Goal: Information Seeking & Learning: Learn about a topic

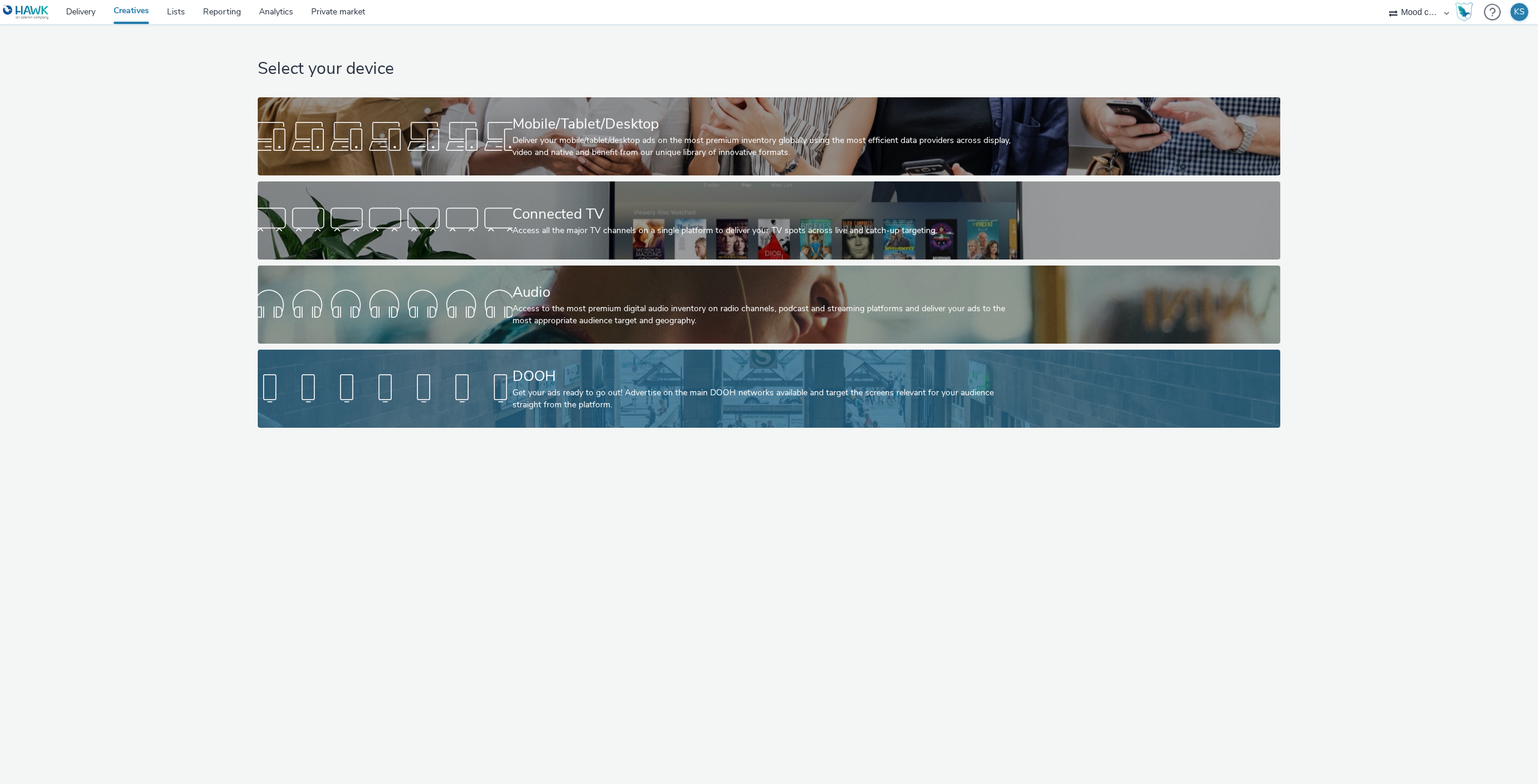
click at [640, 390] on div "Get your ads ready to go out! Advertise on the main DOOH networks available and…" at bounding box center [766, 399] width 508 height 25
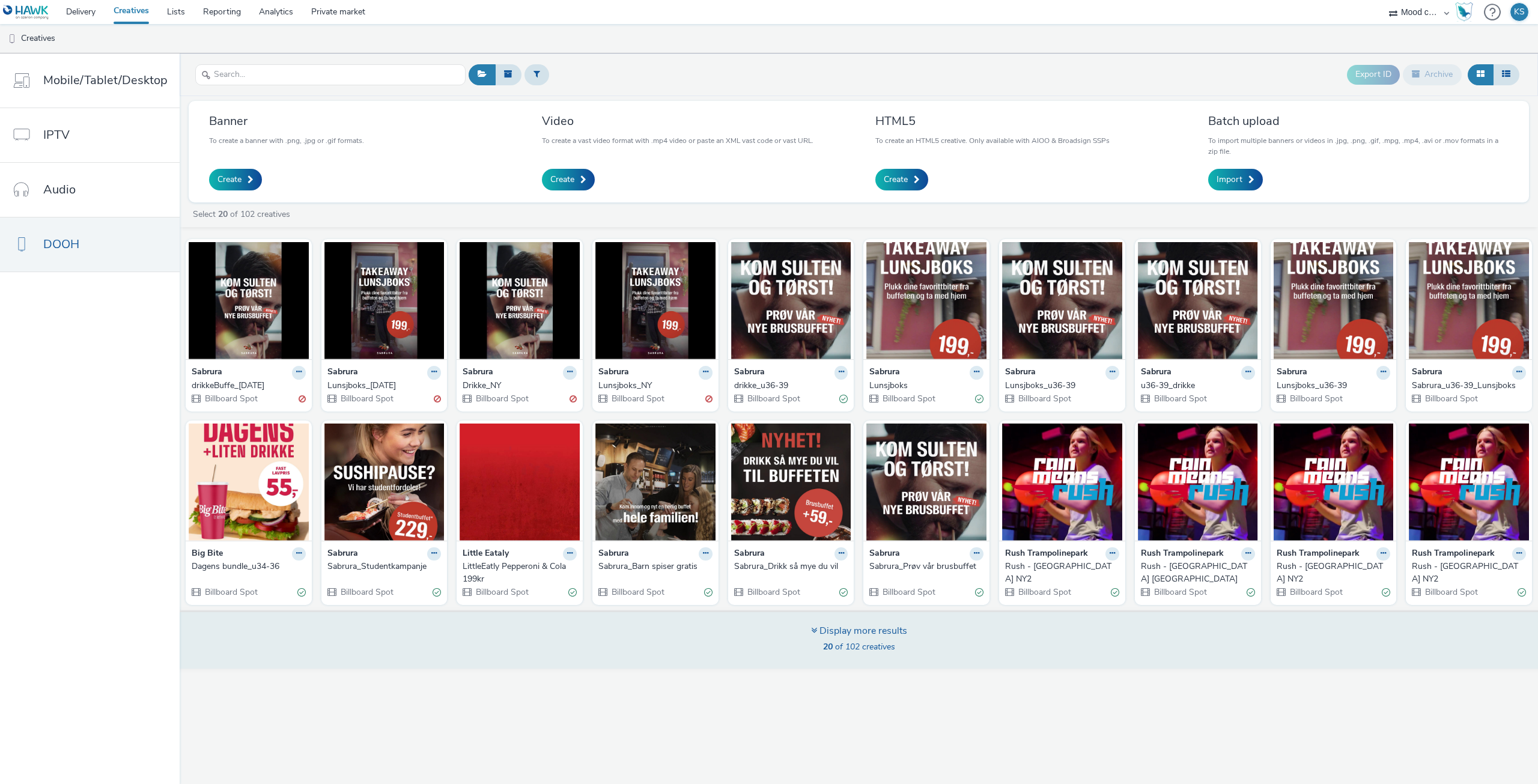
click at [853, 631] on div "Display more results" at bounding box center [859, 630] width 96 height 13
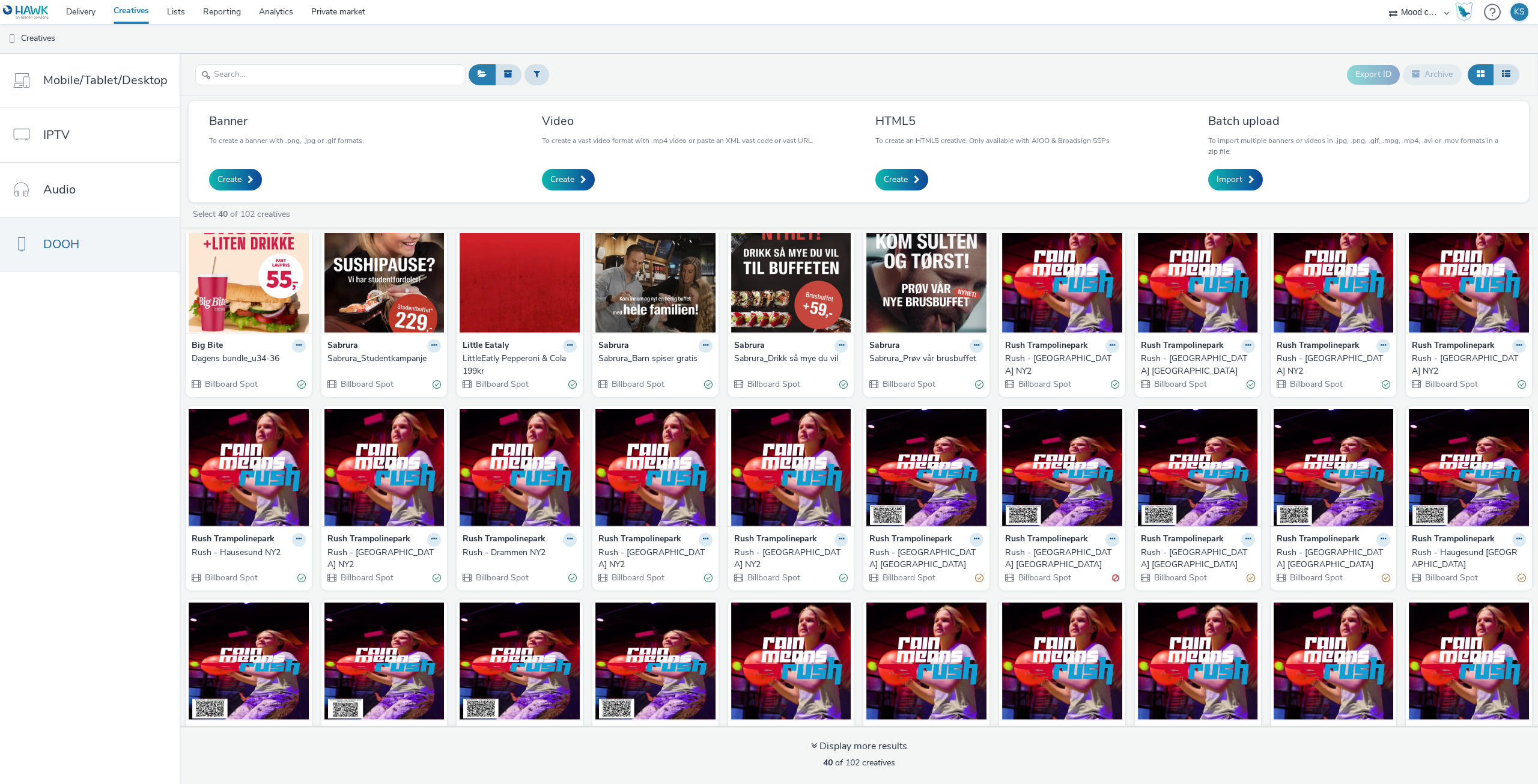
scroll to position [247, 0]
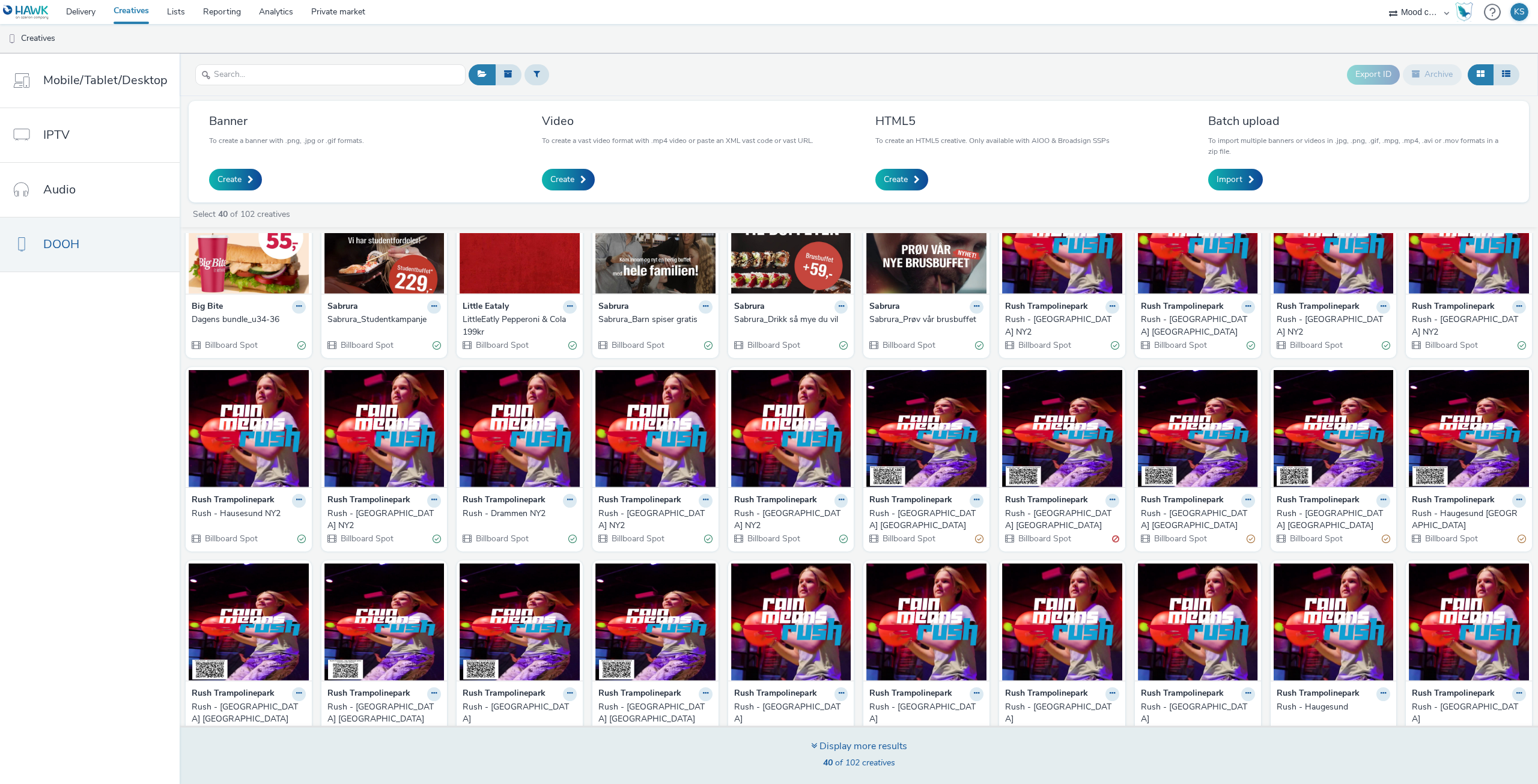
click at [870, 744] on div "Display more results" at bounding box center [859, 746] width 96 height 13
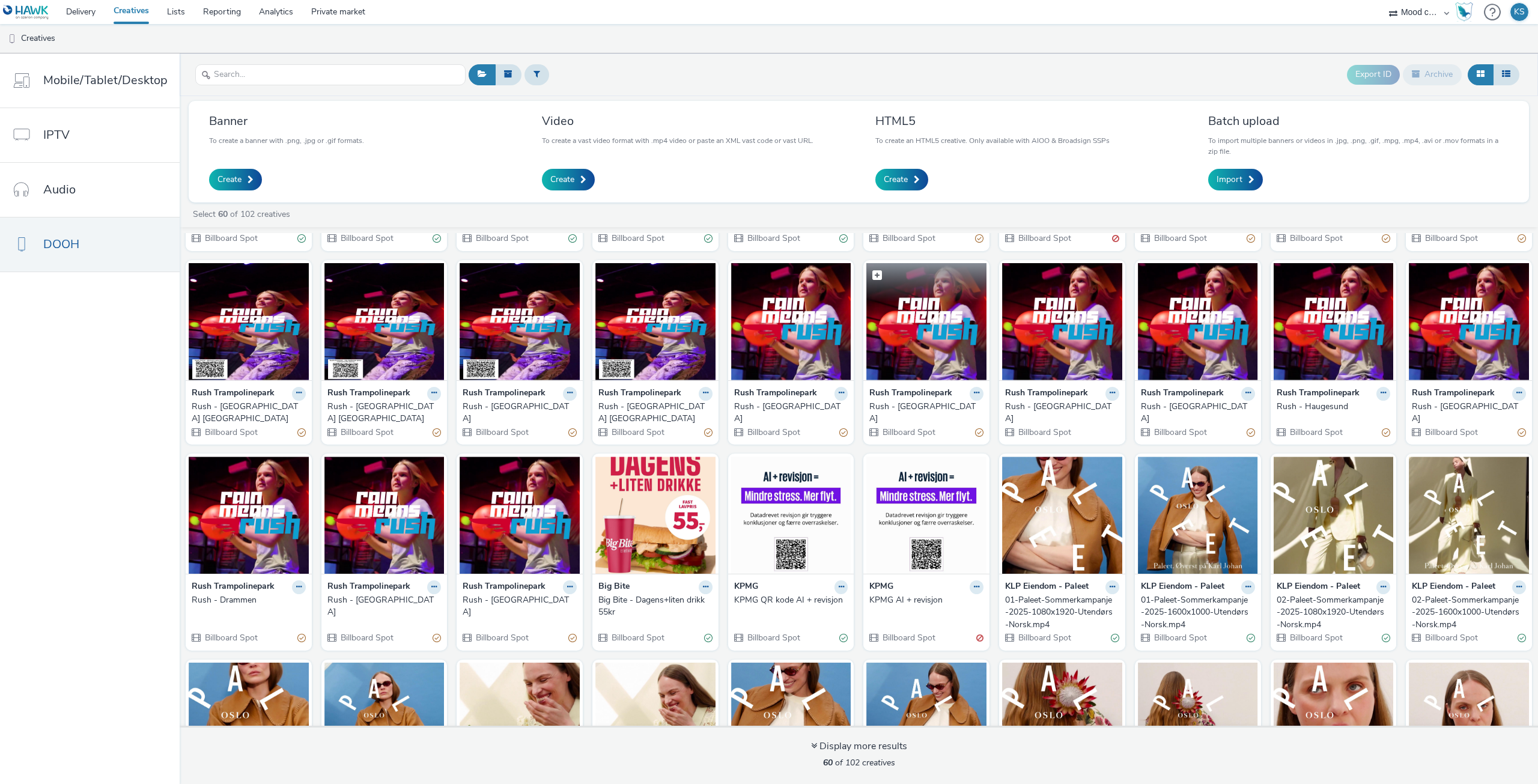
scroll to position [659, 0]
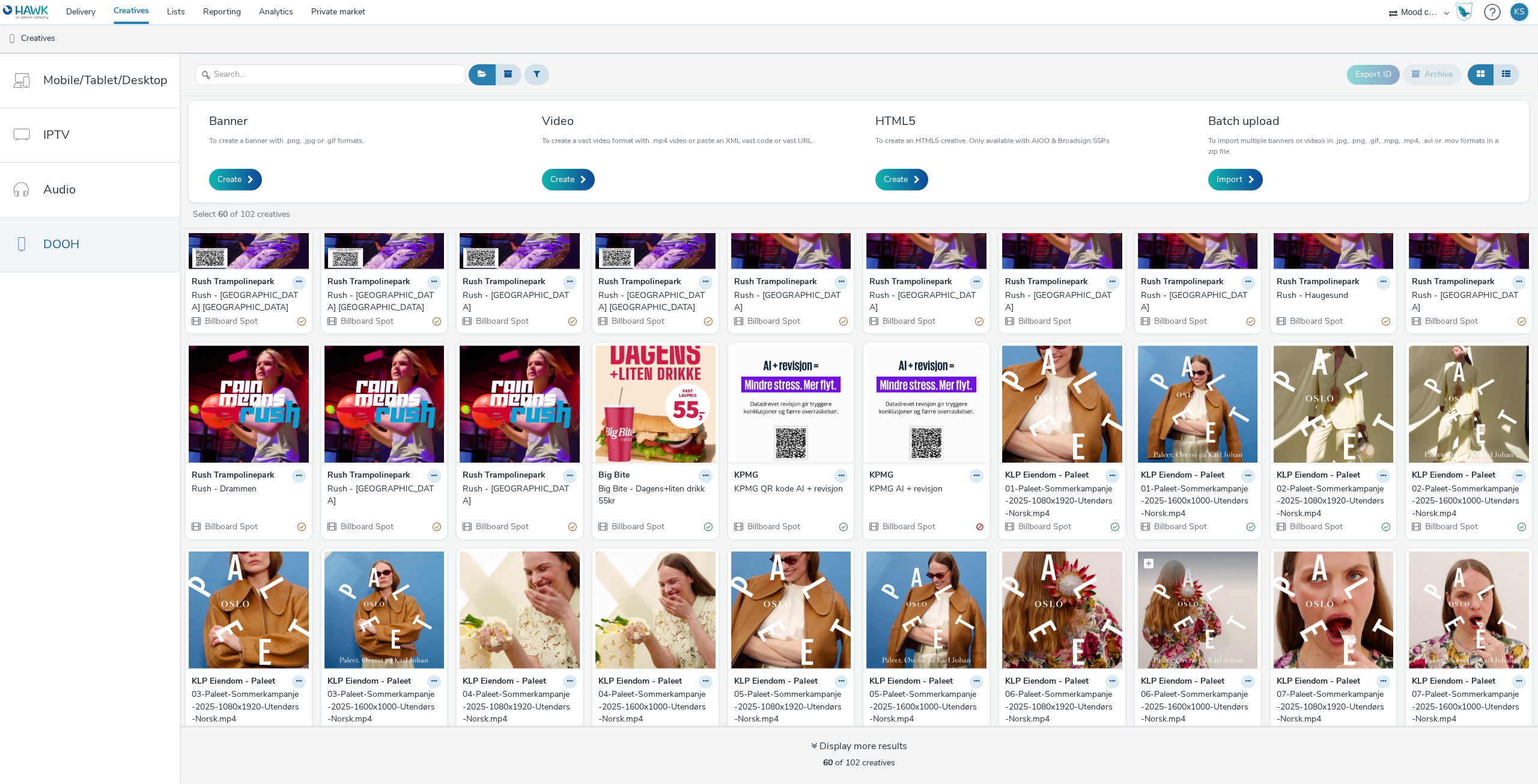
click at [1193, 585] on img at bounding box center [1198, 609] width 120 height 117
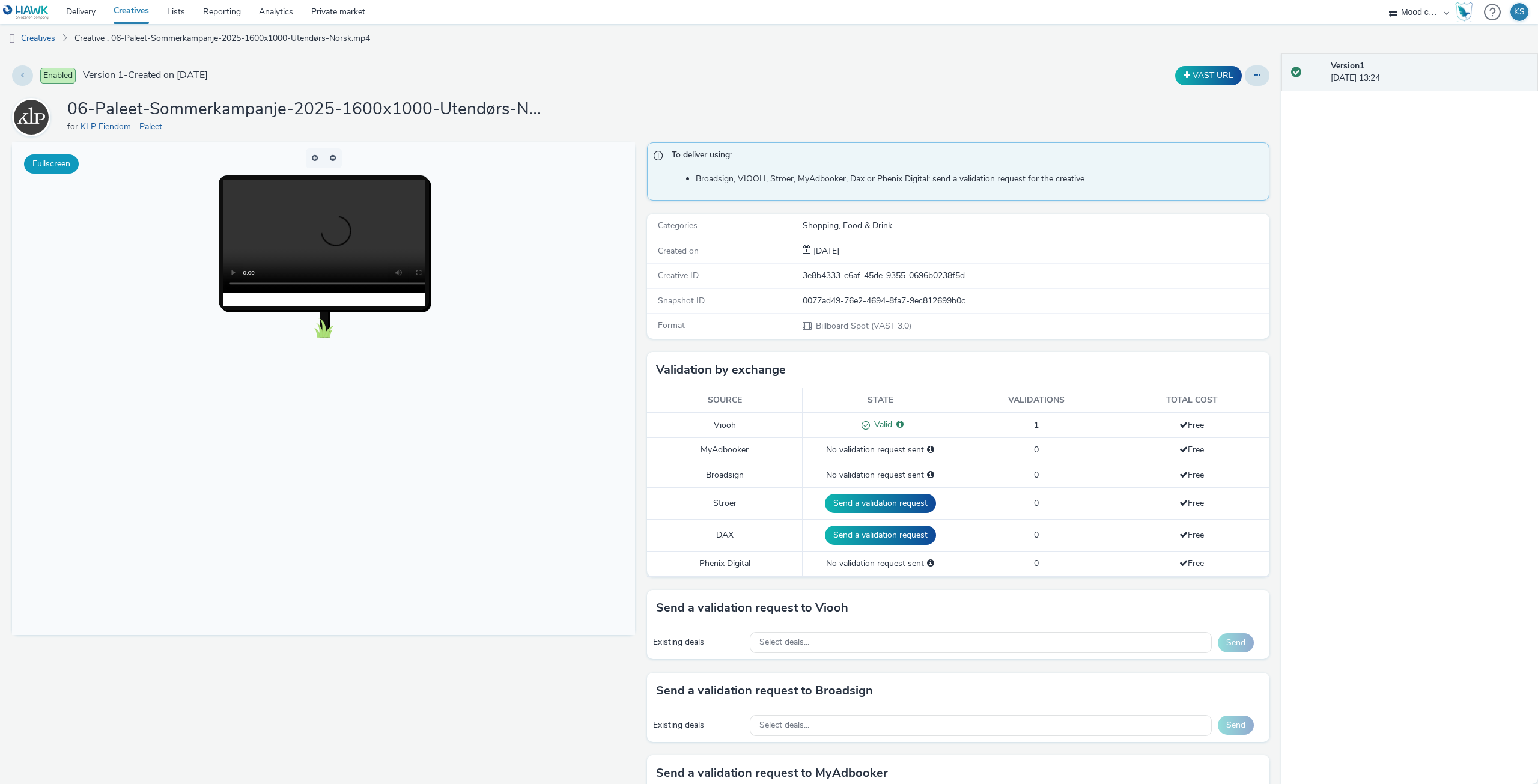
click at [54, 167] on button "Fullscreen" at bounding box center [51, 163] width 55 height 19
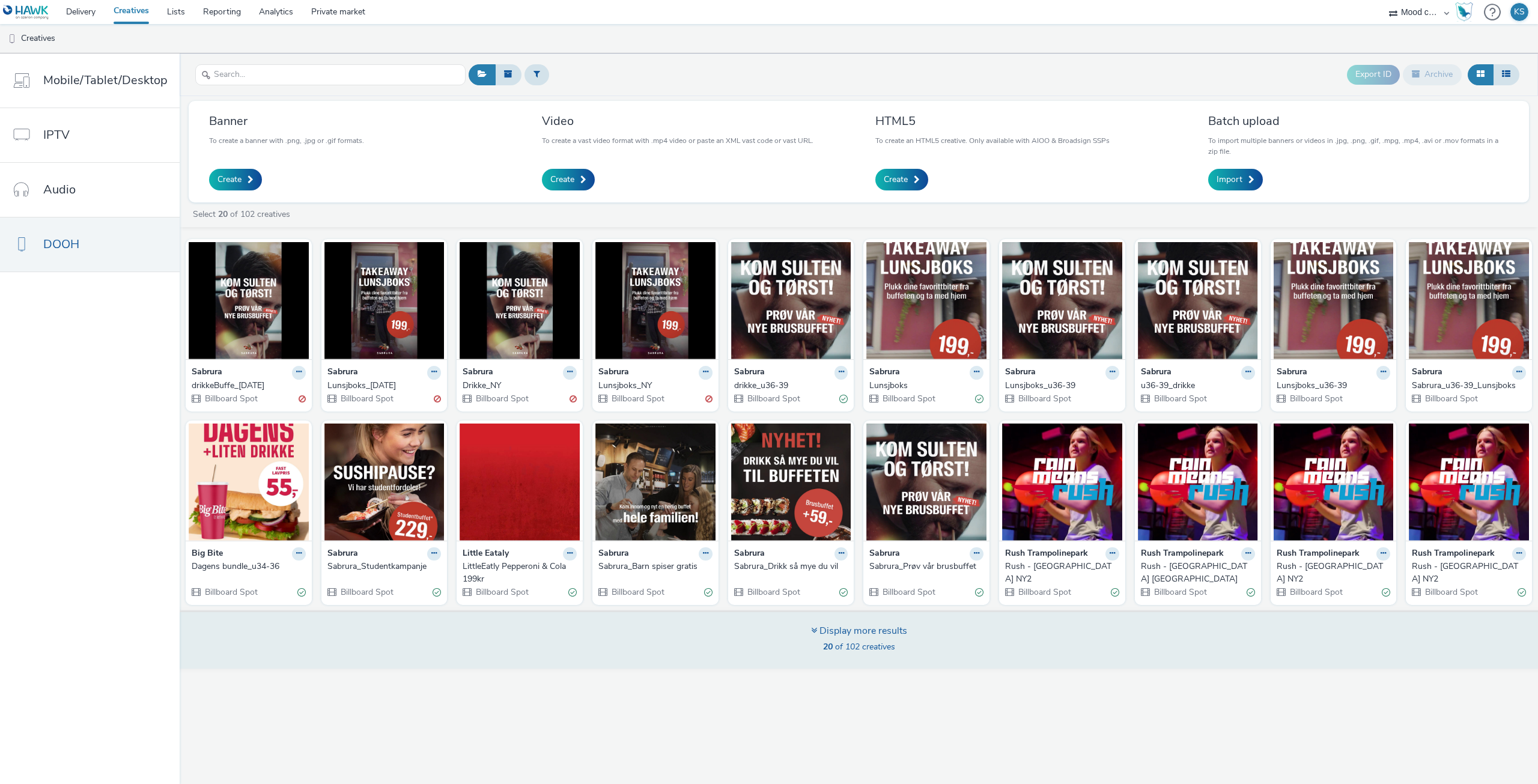
click at [858, 642] on span "20 of 102 creatives" at bounding box center [859, 646] width 73 height 12
click at [861, 631] on div "Display more results" at bounding box center [859, 630] width 96 height 13
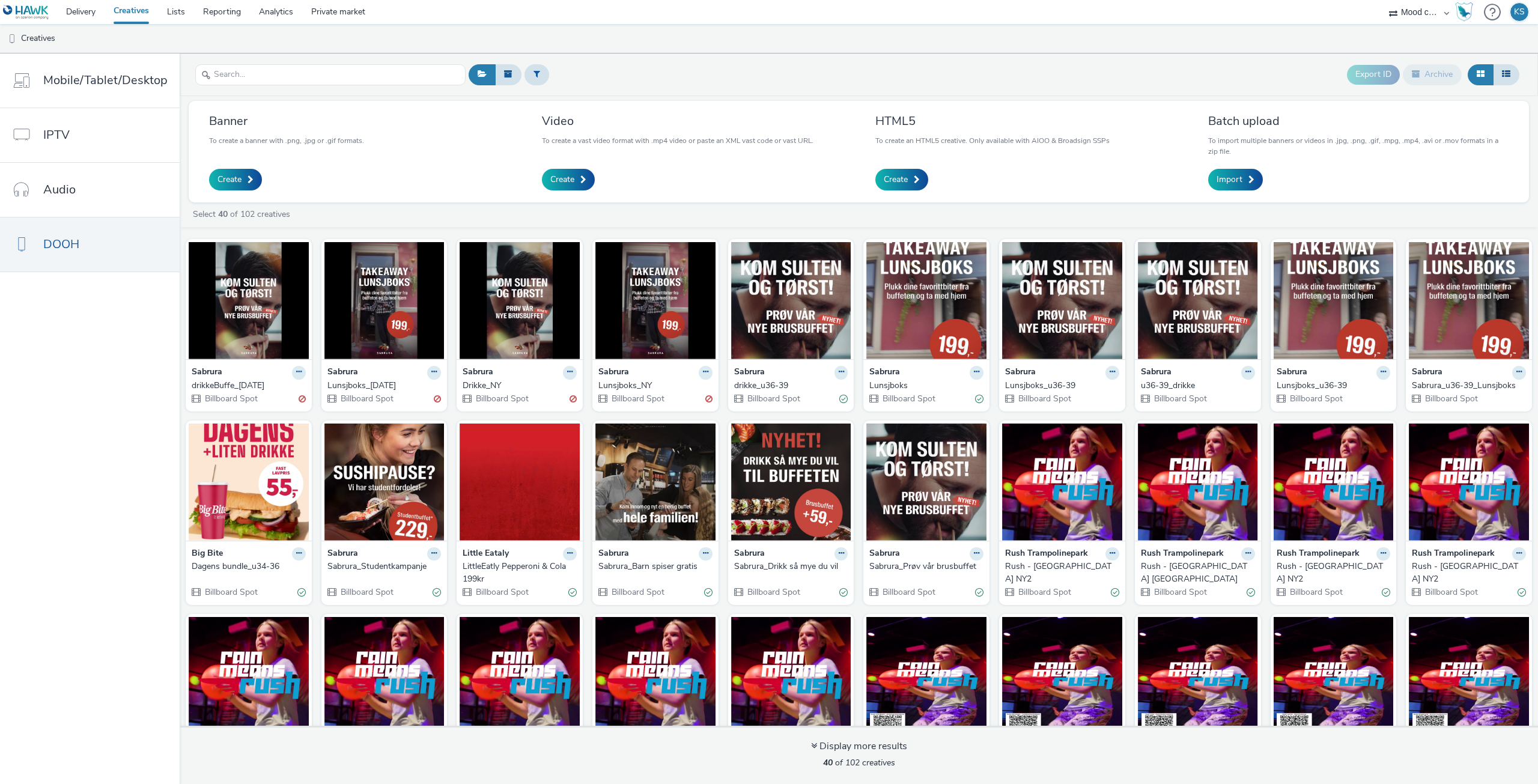
scroll to position [247, 0]
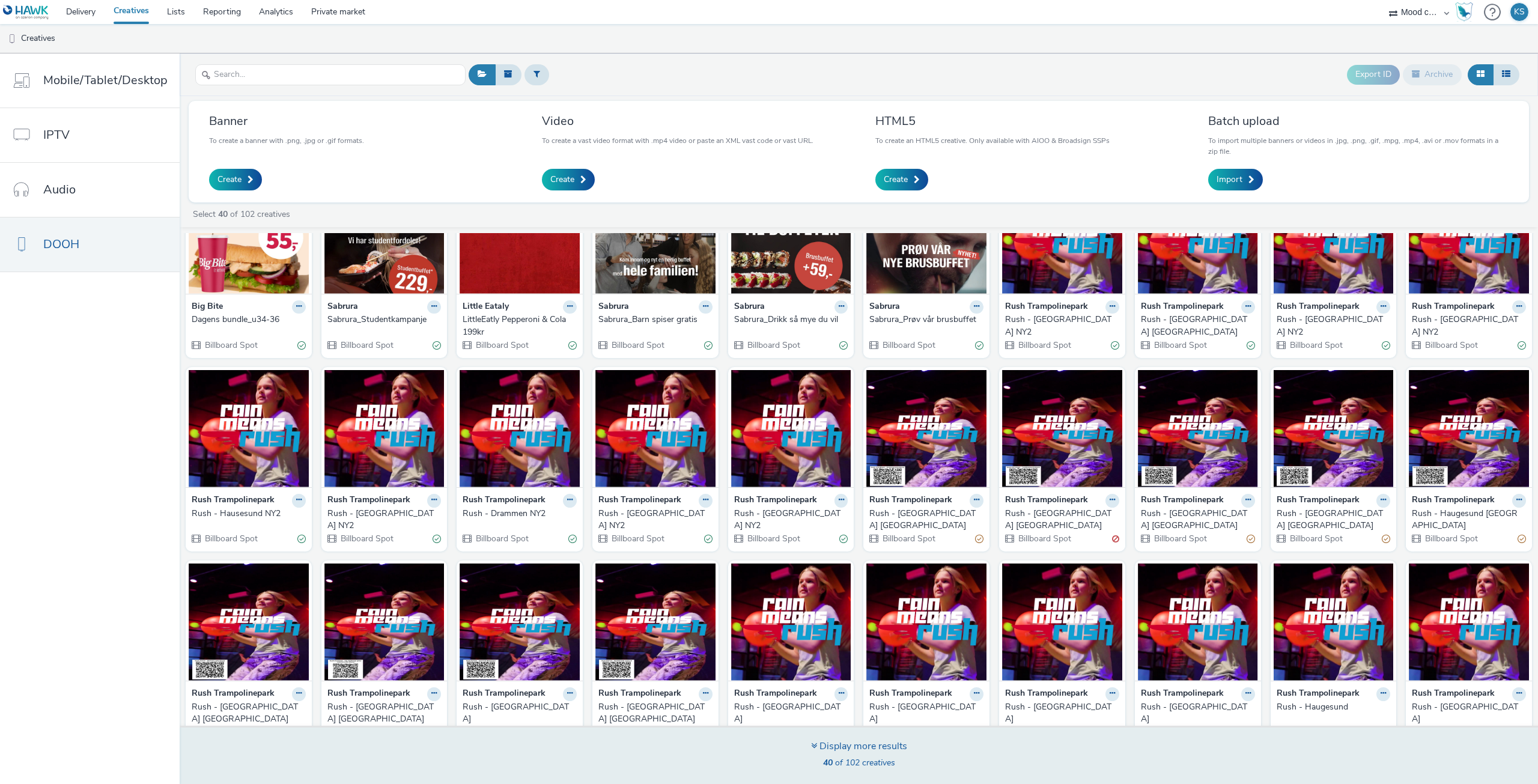
click at [886, 754] on div "Display more results 40 of 102 creatives" at bounding box center [859, 755] width 96 height 32
click at [886, 746] on div "Display more results" at bounding box center [859, 746] width 96 height 13
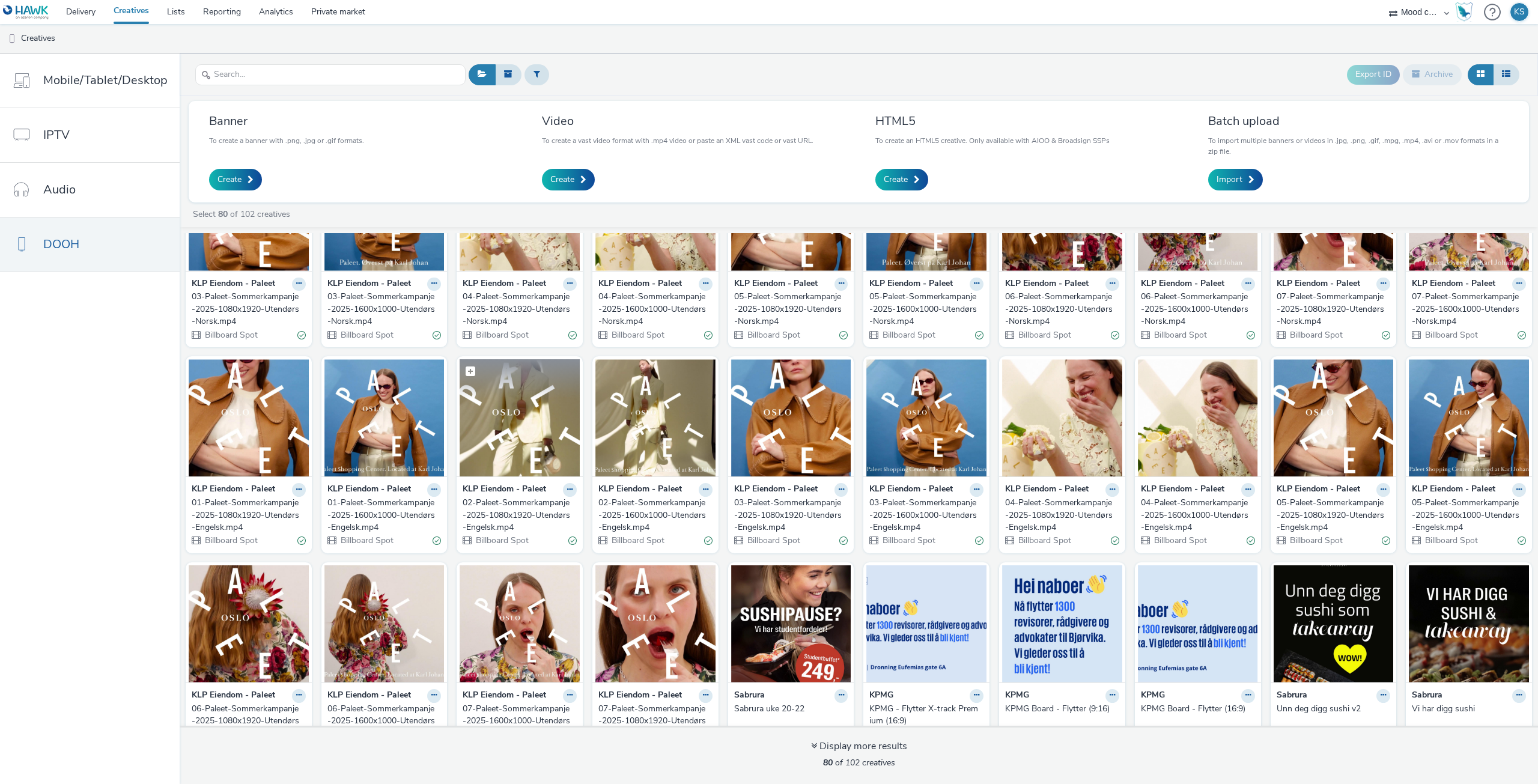
scroll to position [1070, 0]
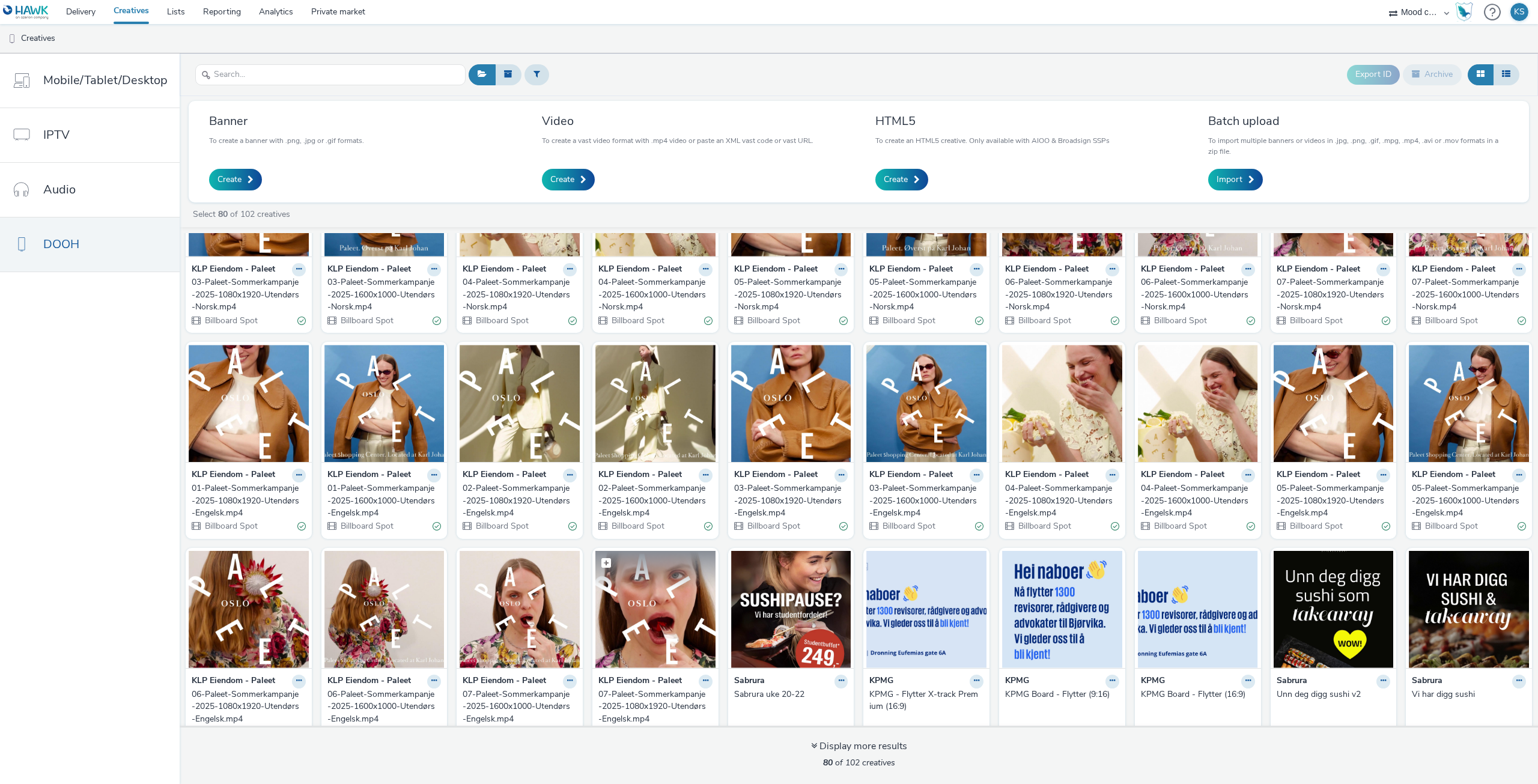
click at [649, 581] on img at bounding box center [655, 609] width 120 height 117
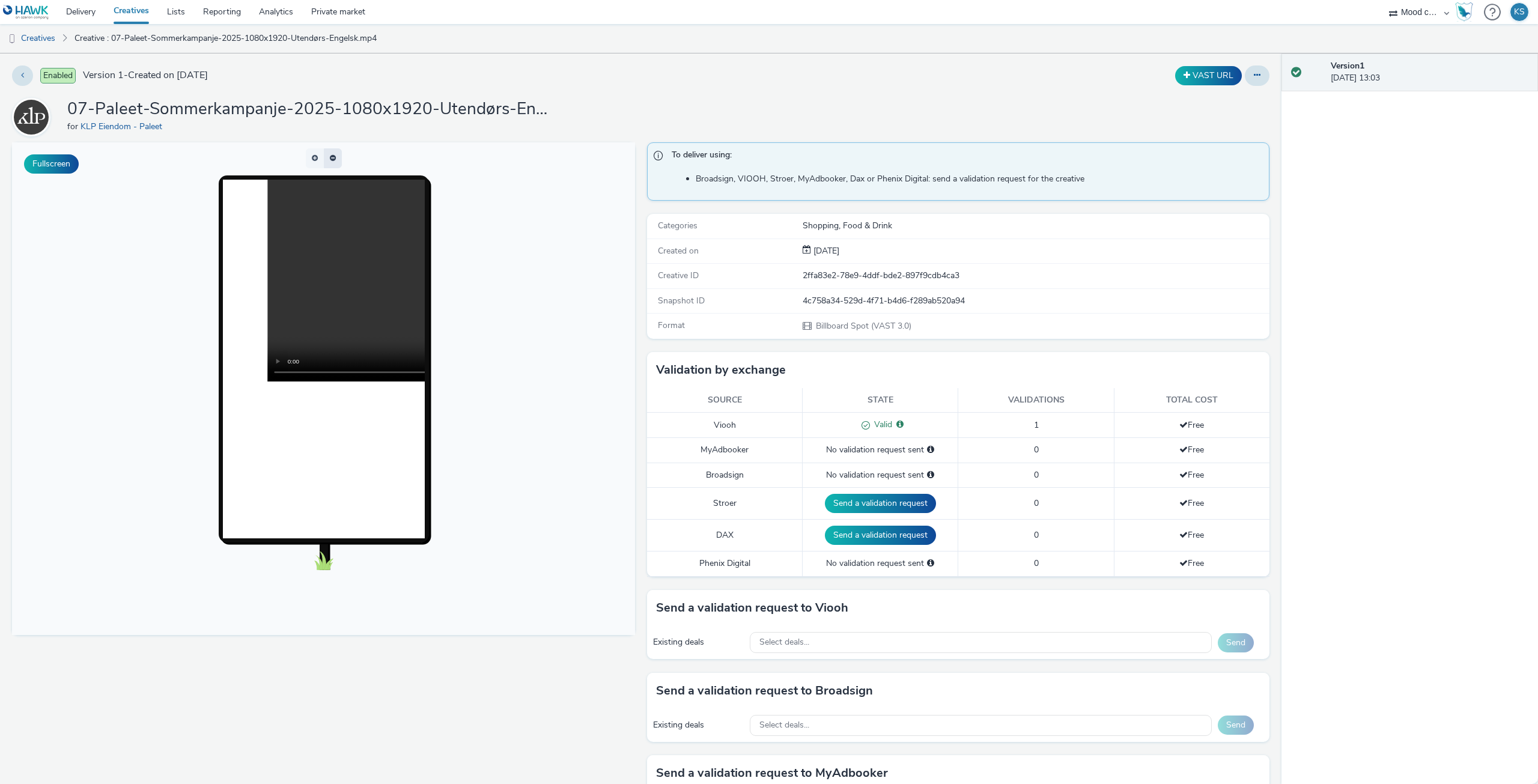
click at [331, 152] on button "button" at bounding box center [333, 158] width 18 height 20
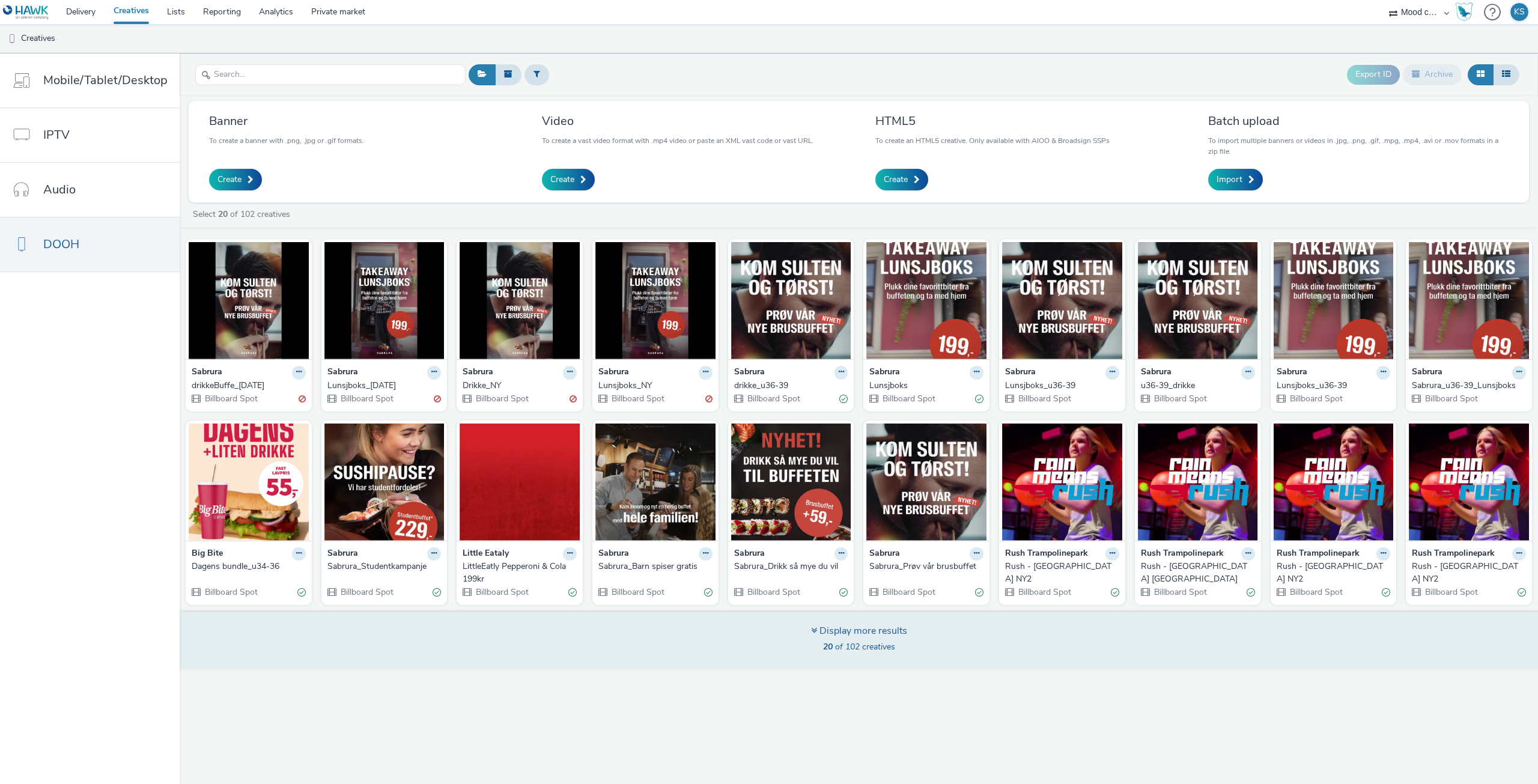
click at [872, 635] on div "Display more results" at bounding box center [859, 630] width 96 height 13
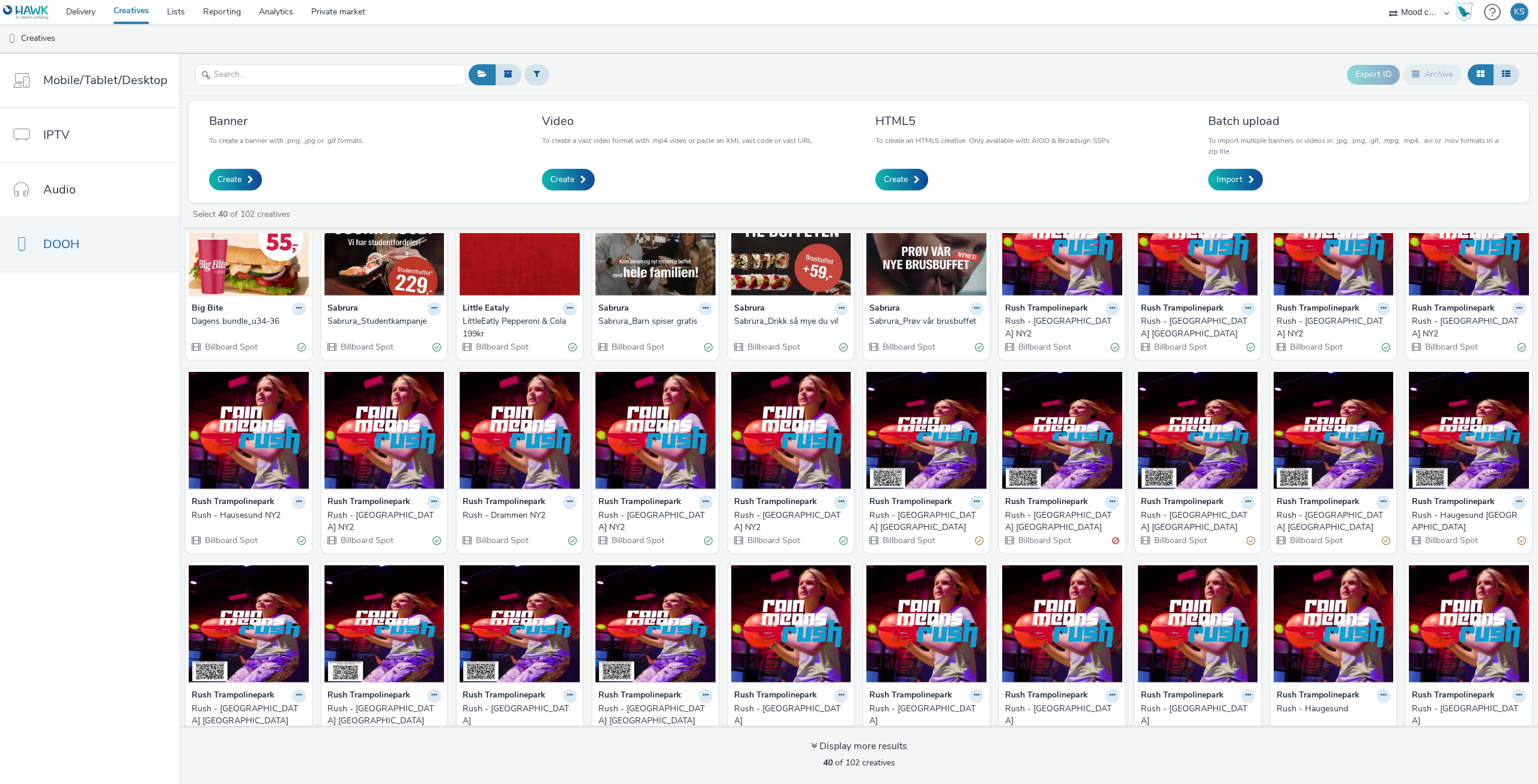
scroll to position [247, 0]
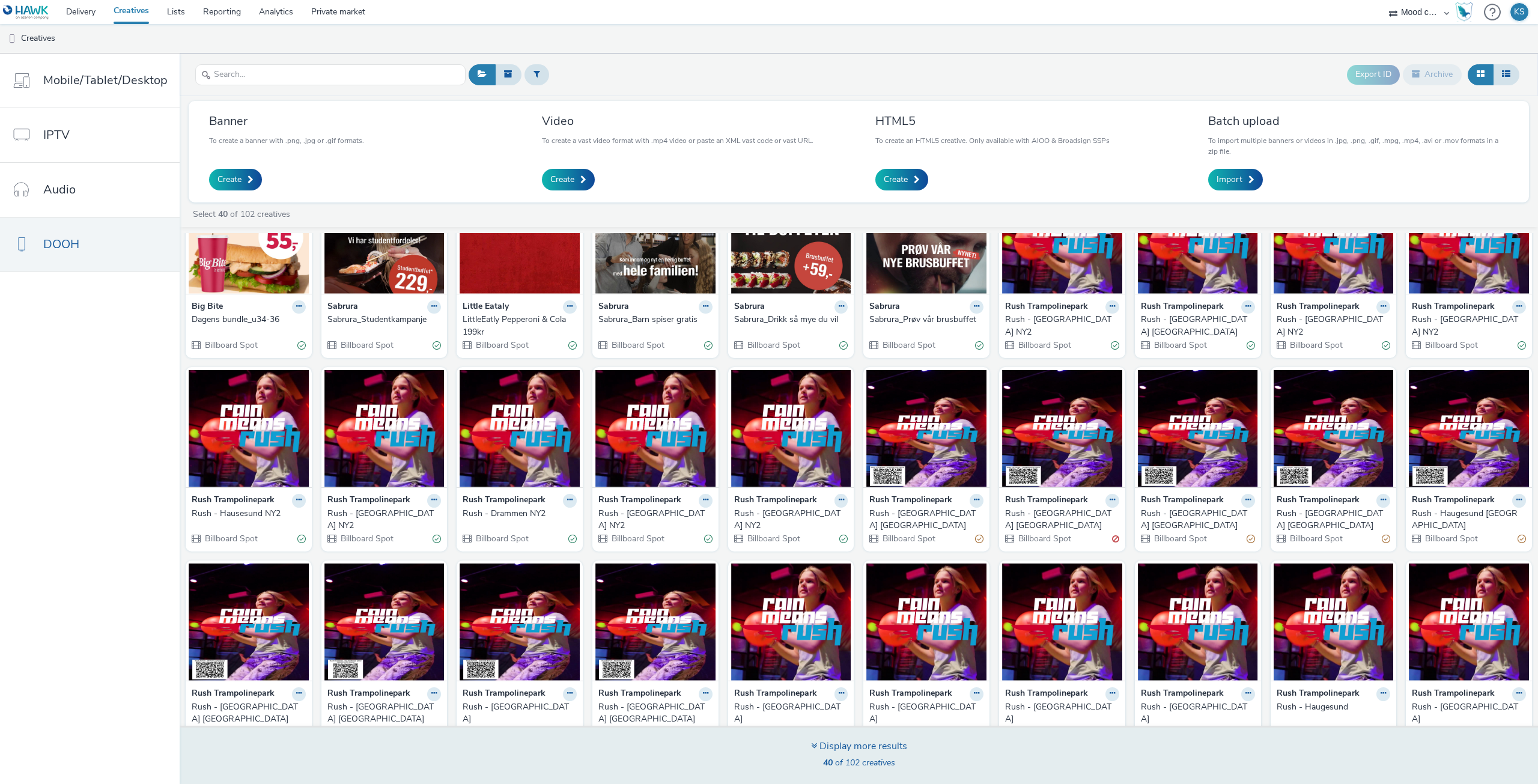
click at [860, 761] on span "40 of 102 creatives" at bounding box center [859, 763] width 73 height 12
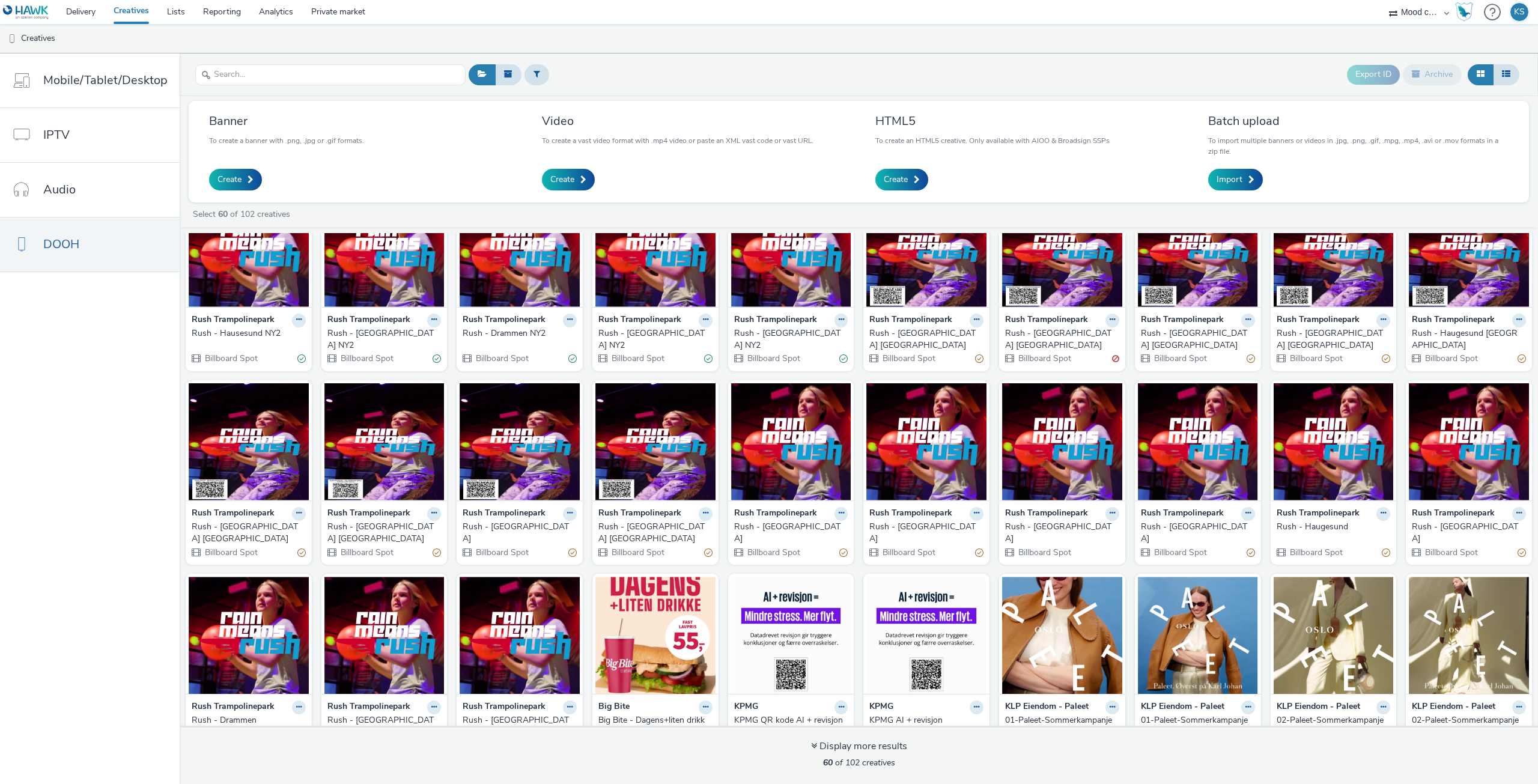
scroll to position [659, 0]
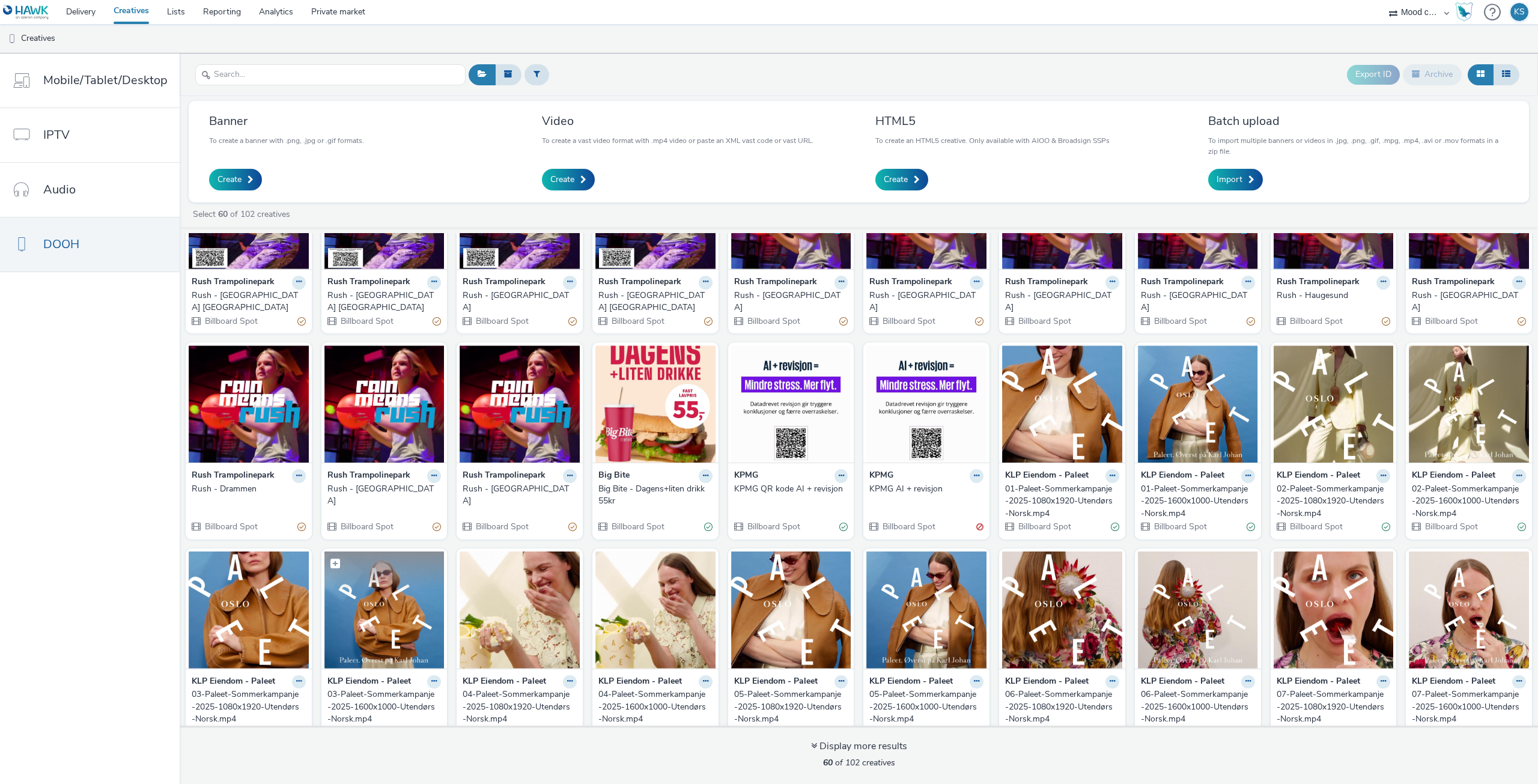
click at [404, 559] on figcaption at bounding box center [384, 570] width 120 height 38
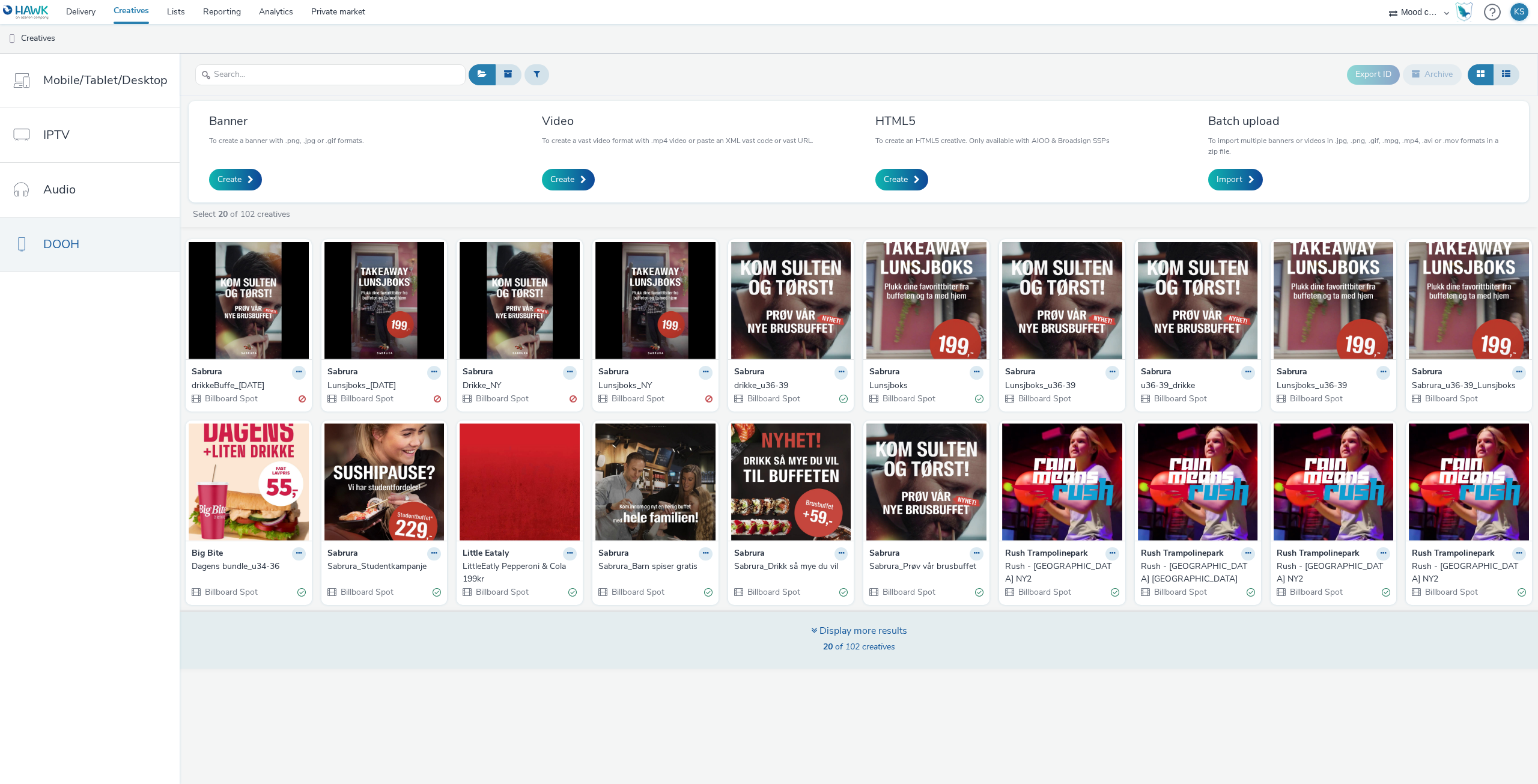
click at [852, 647] on span "20 of 102 creatives" at bounding box center [859, 646] width 73 height 12
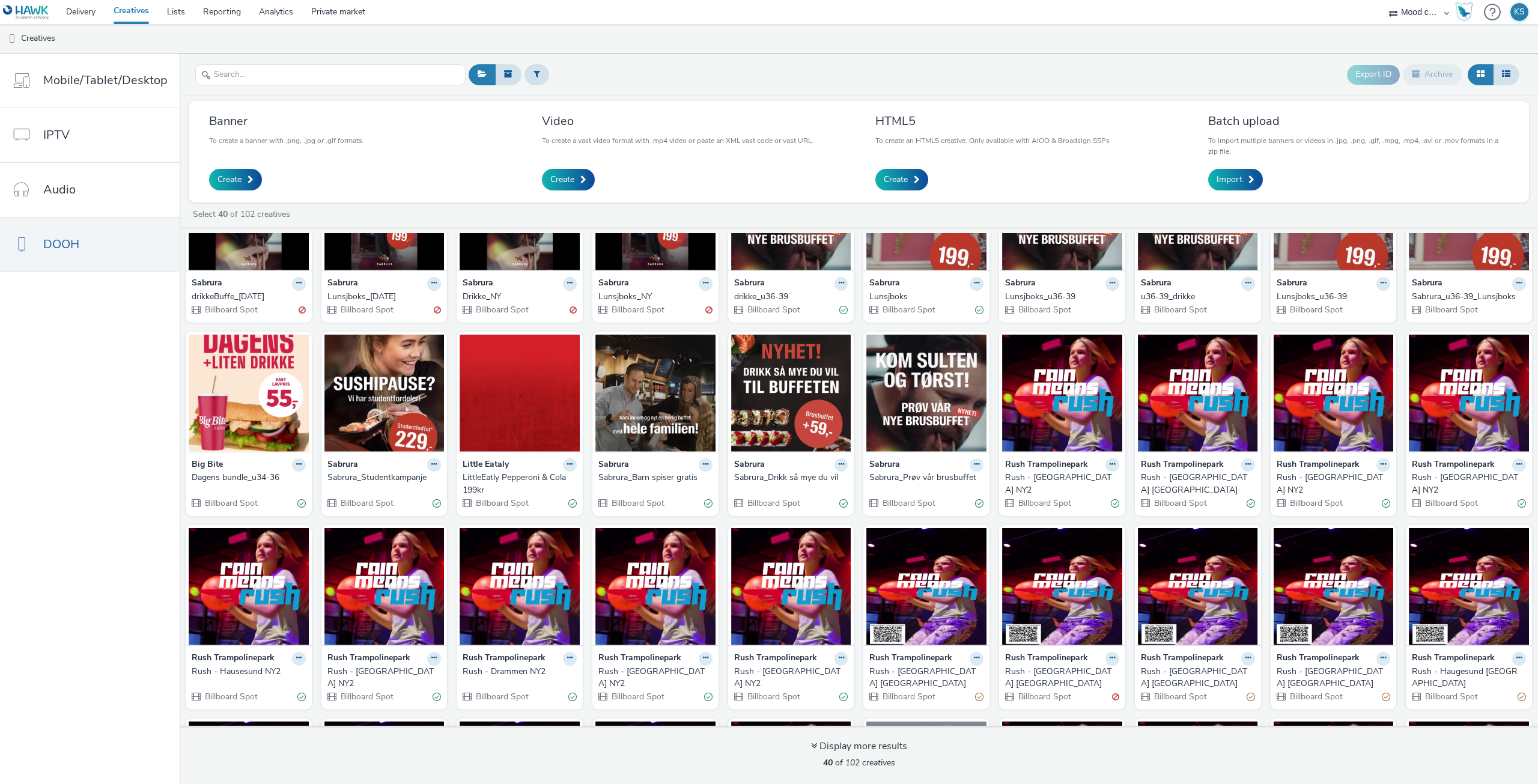
scroll to position [247, 0]
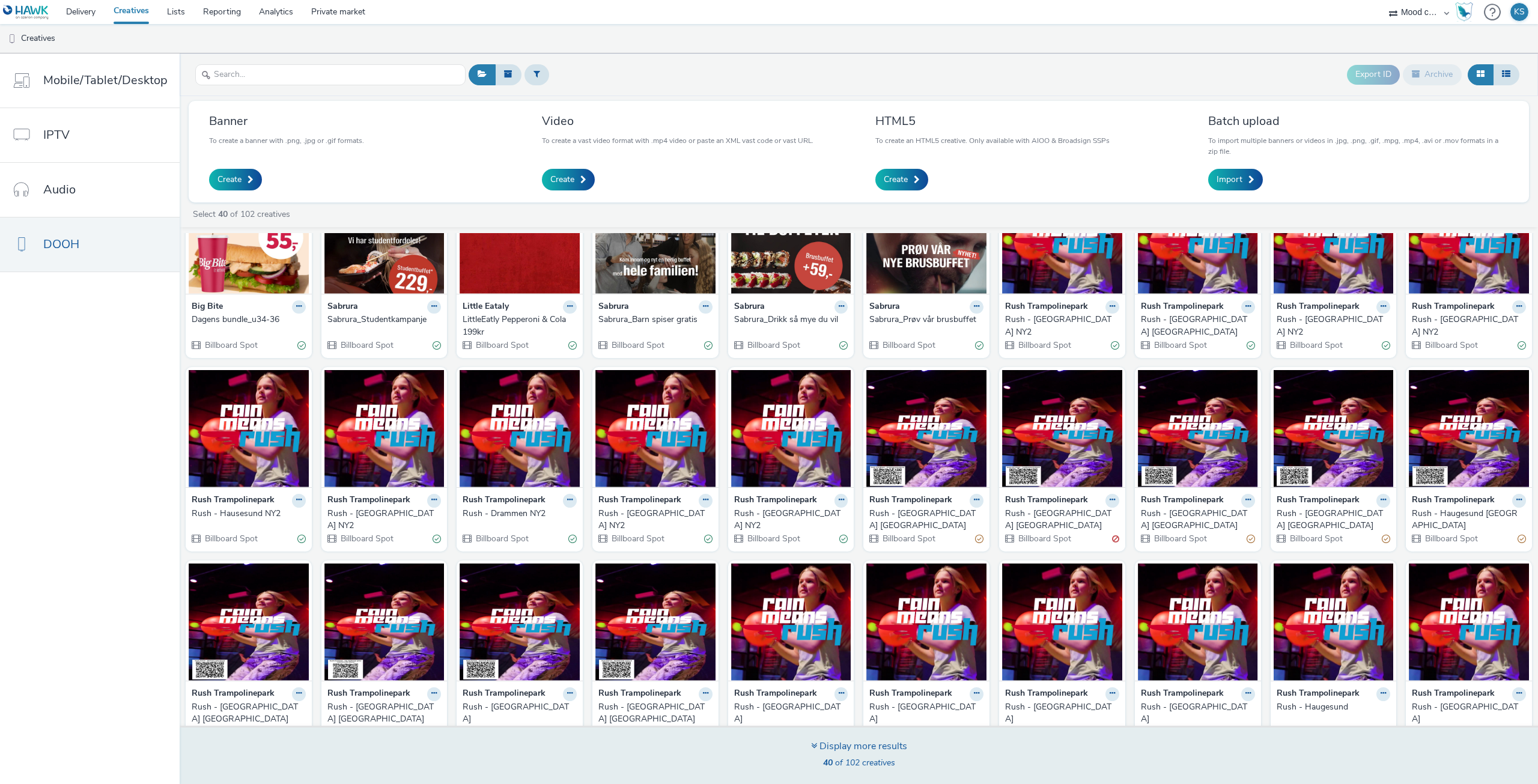
click at [867, 758] on span "40 of 102 creatives" at bounding box center [859, 763] width 73 height 12
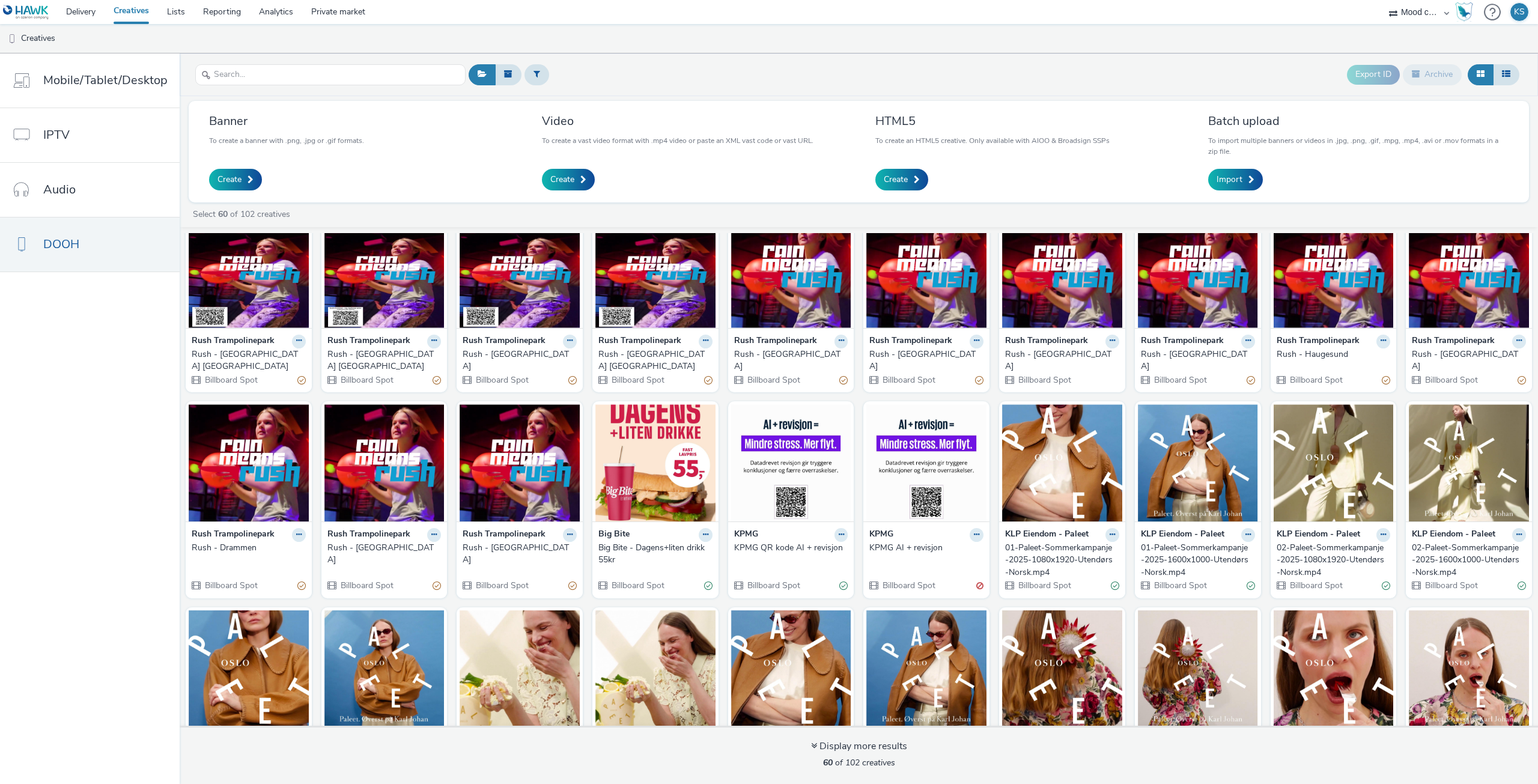
scroll to position [659, 0]
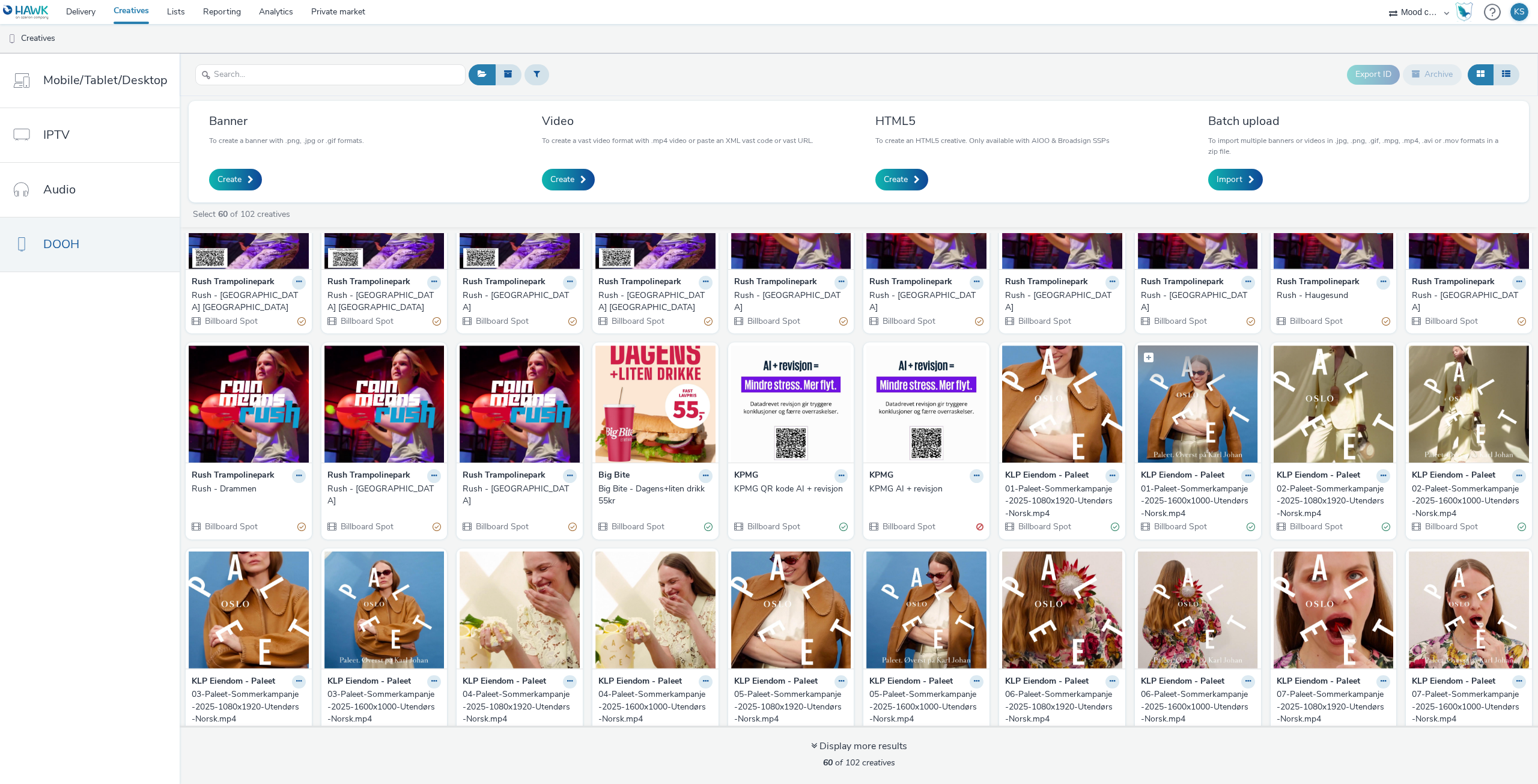
click at [1196, 368] on img at bounding box center [1198, 404] width 120 height 117
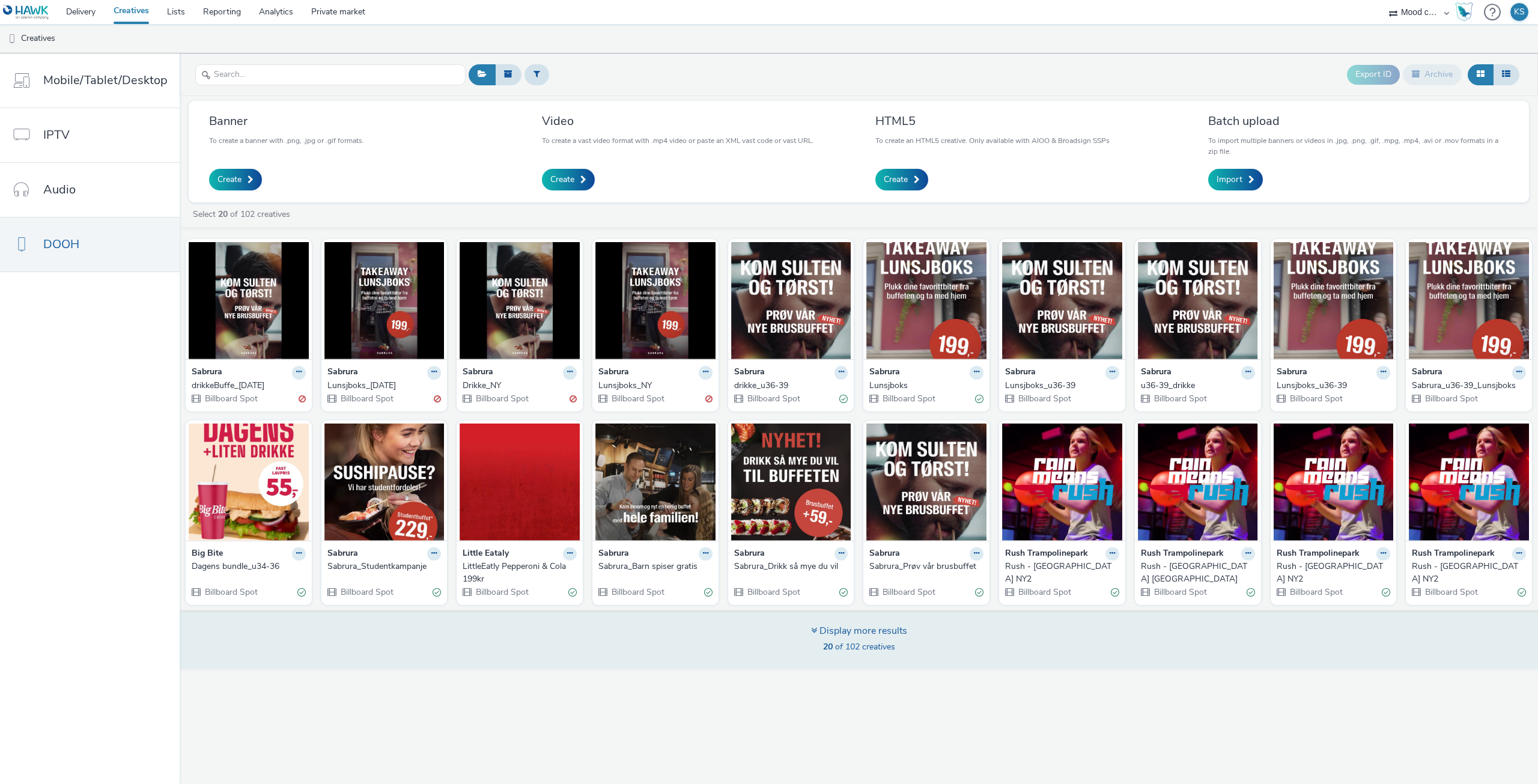
click at [870, 632] on div "Display more results" at bounding box center [859, 630] width 96 height 13
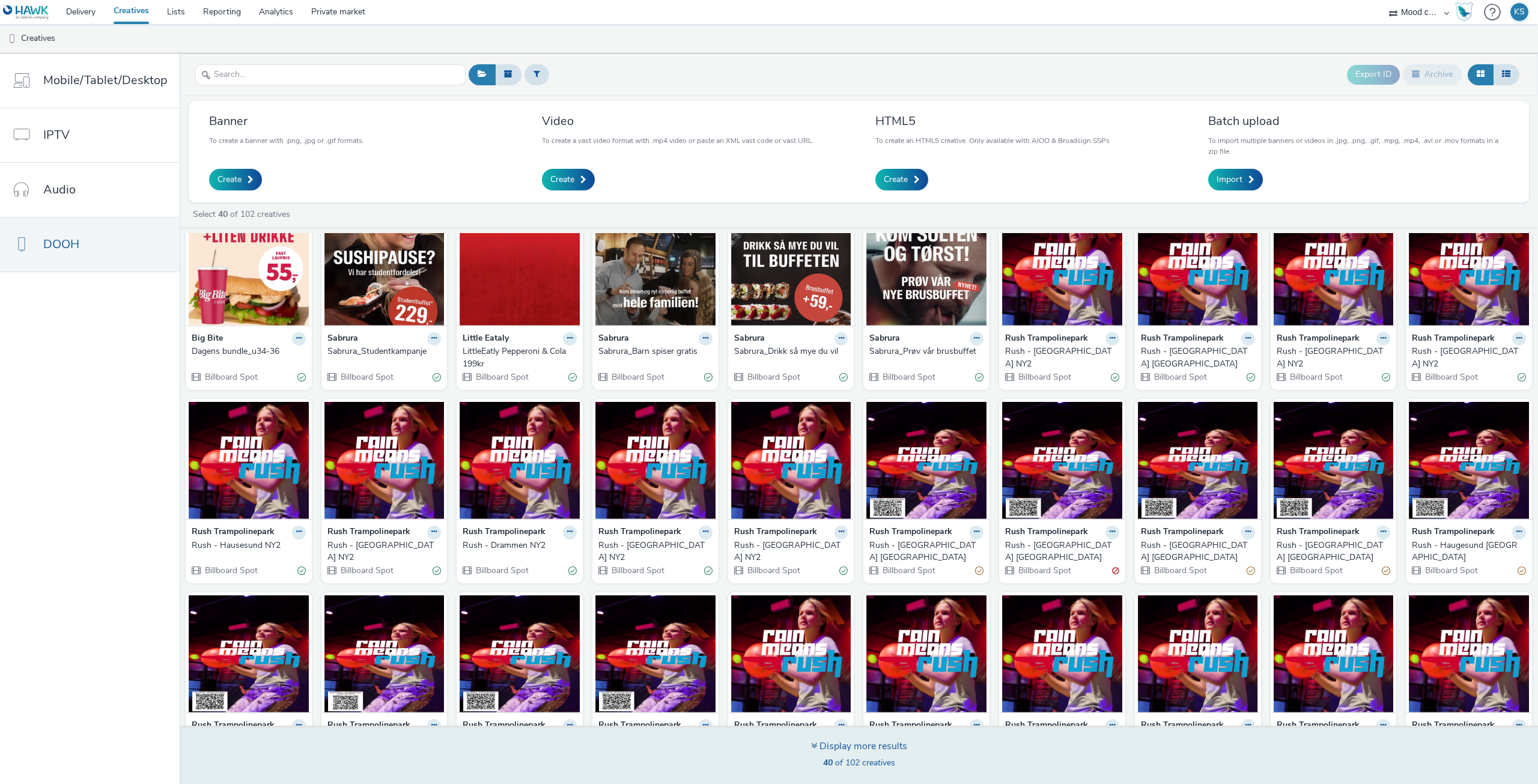
scroll to position [247, 0]
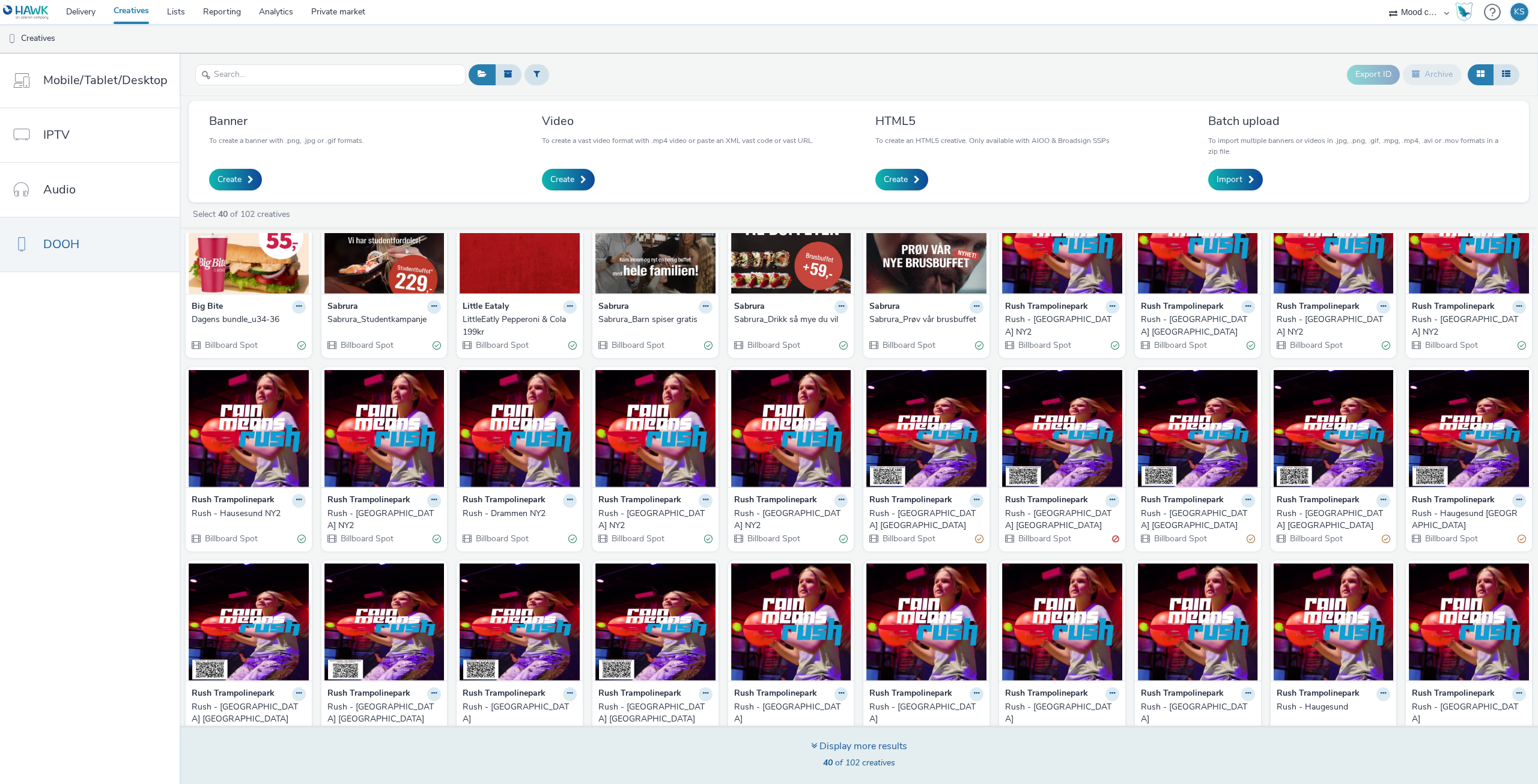
click at [838, 746] on div "Display more results" at bounding box center [859, 746] width 96 height 13
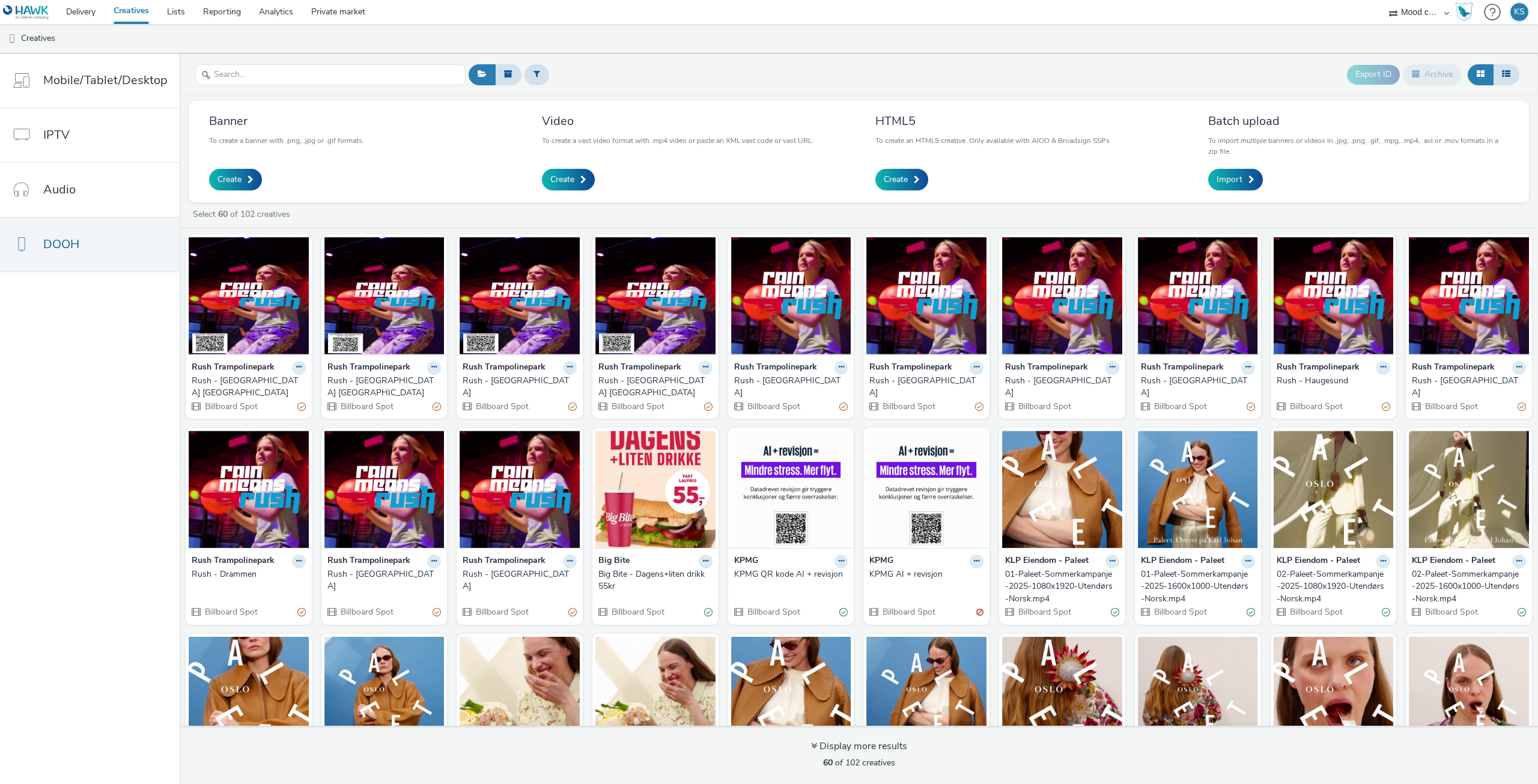
scroll to position [659, 0]
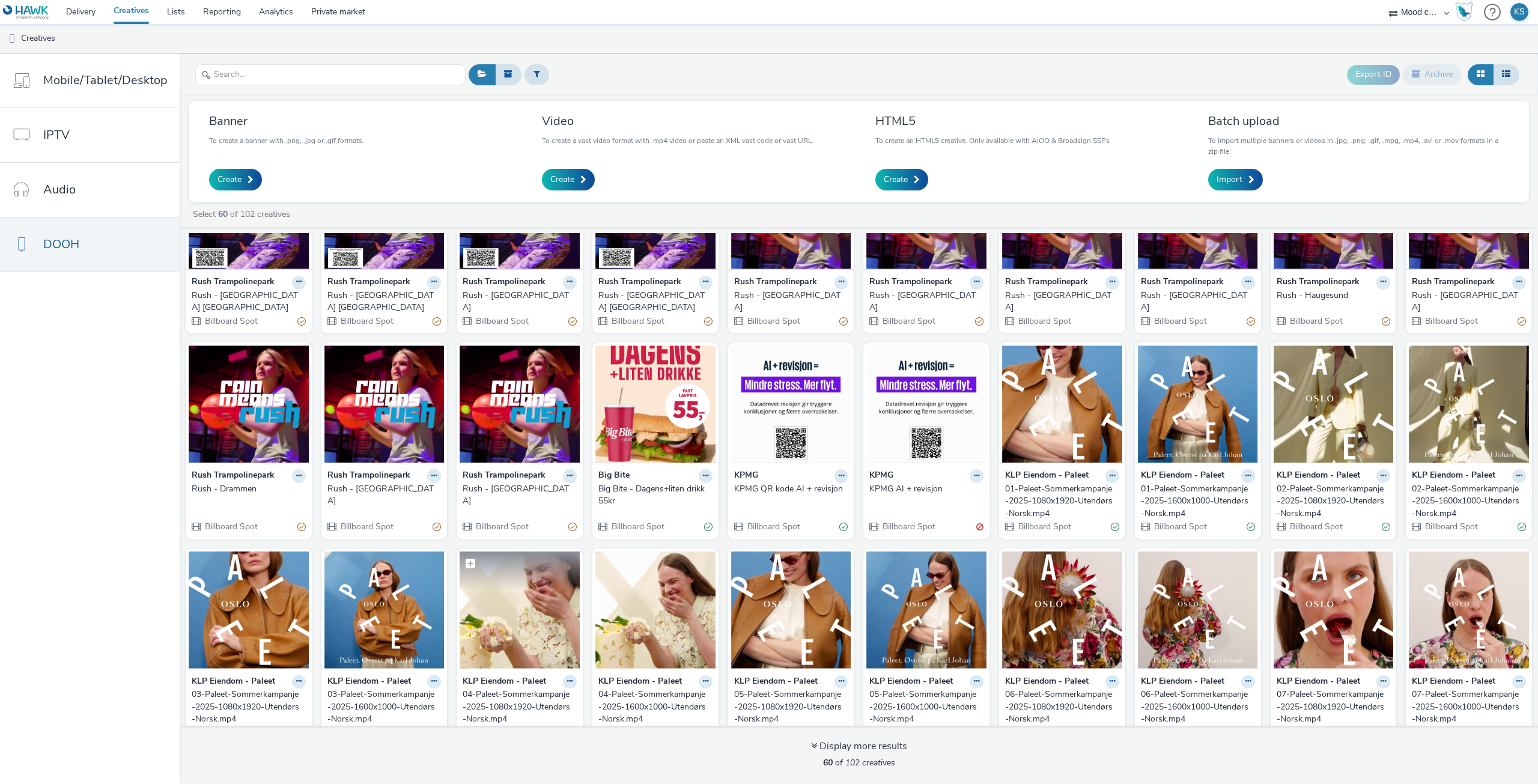
click at [547, 608] on img at bounding box center [519, 609] width 120 height 117
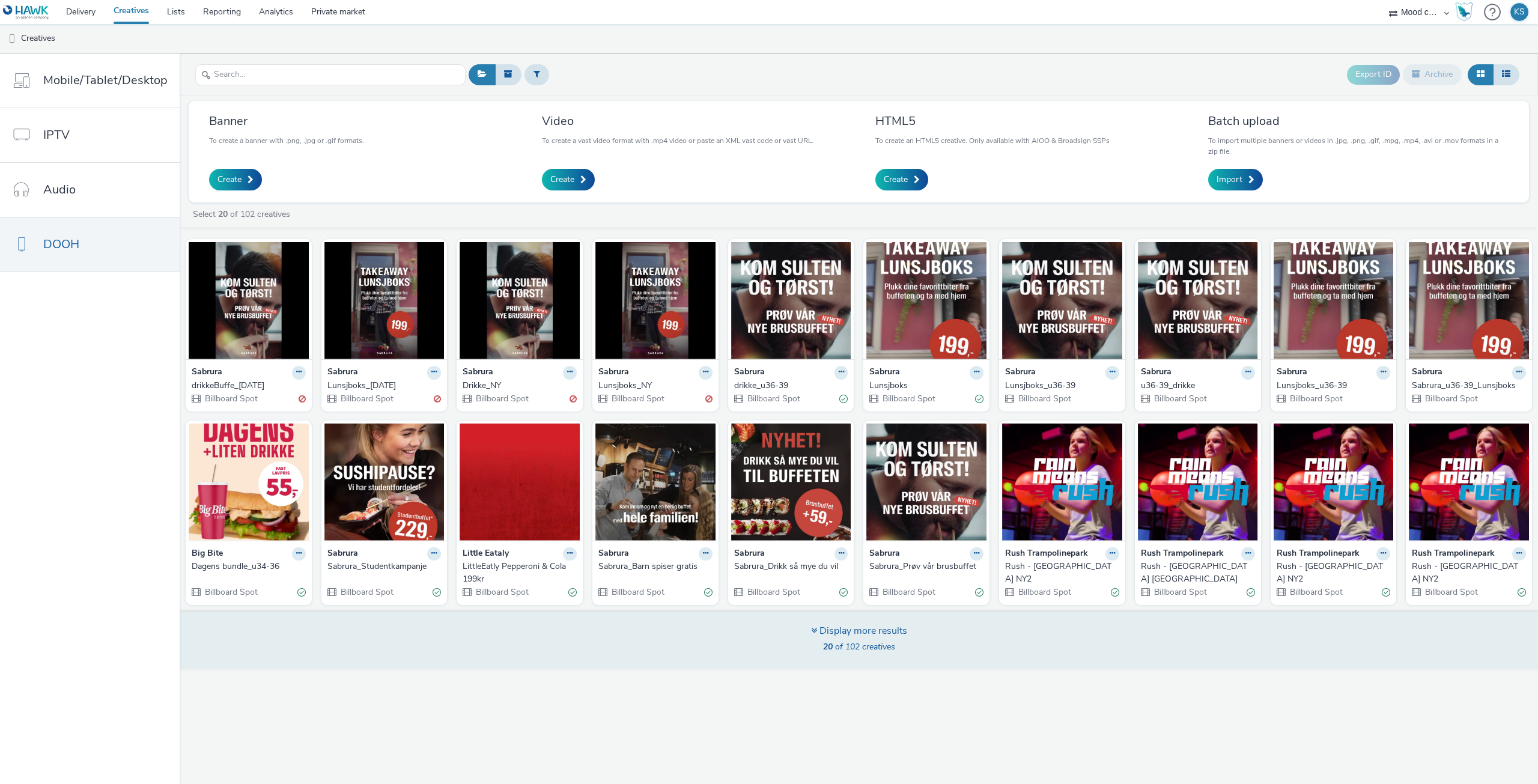
click at [873, 640] on div "Display more results 20 of 102 creatives" at bounding box center [859, 640] width 96 height 32
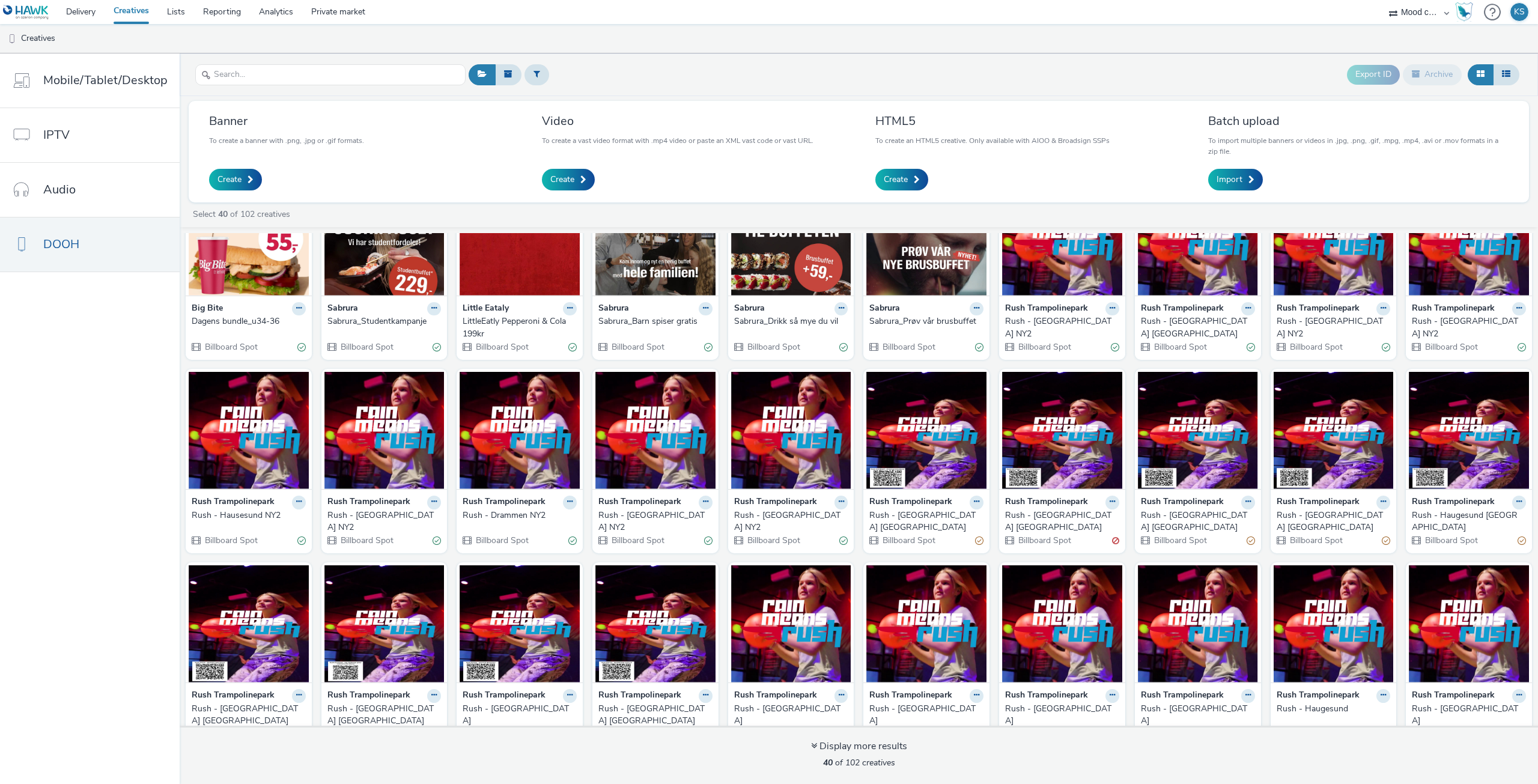
scroll to position [247, 0]
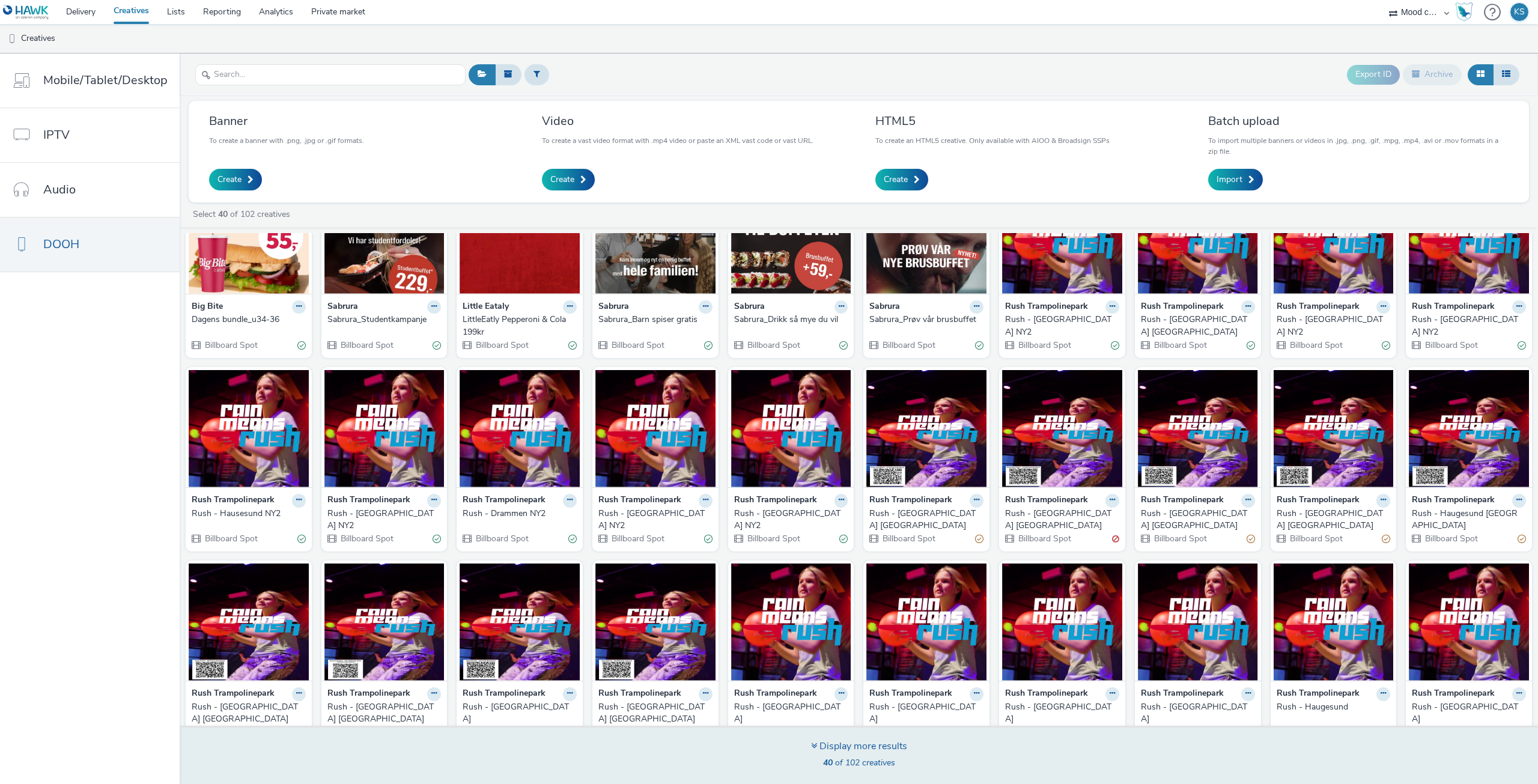
click at [881, 749] on div "Display more results" at bounding box center [859, 746] width 96 height 13
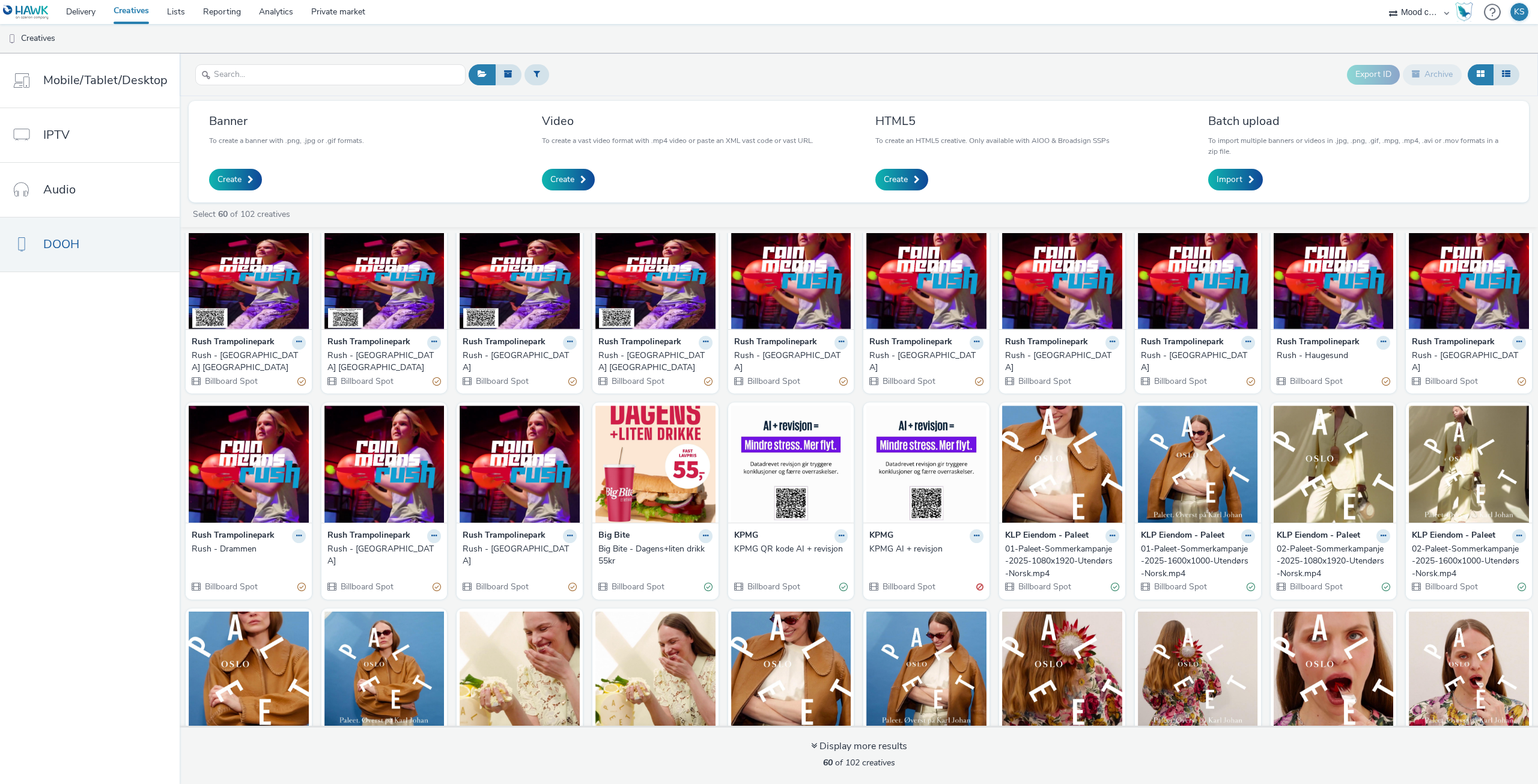
scroll to position [659, 0]
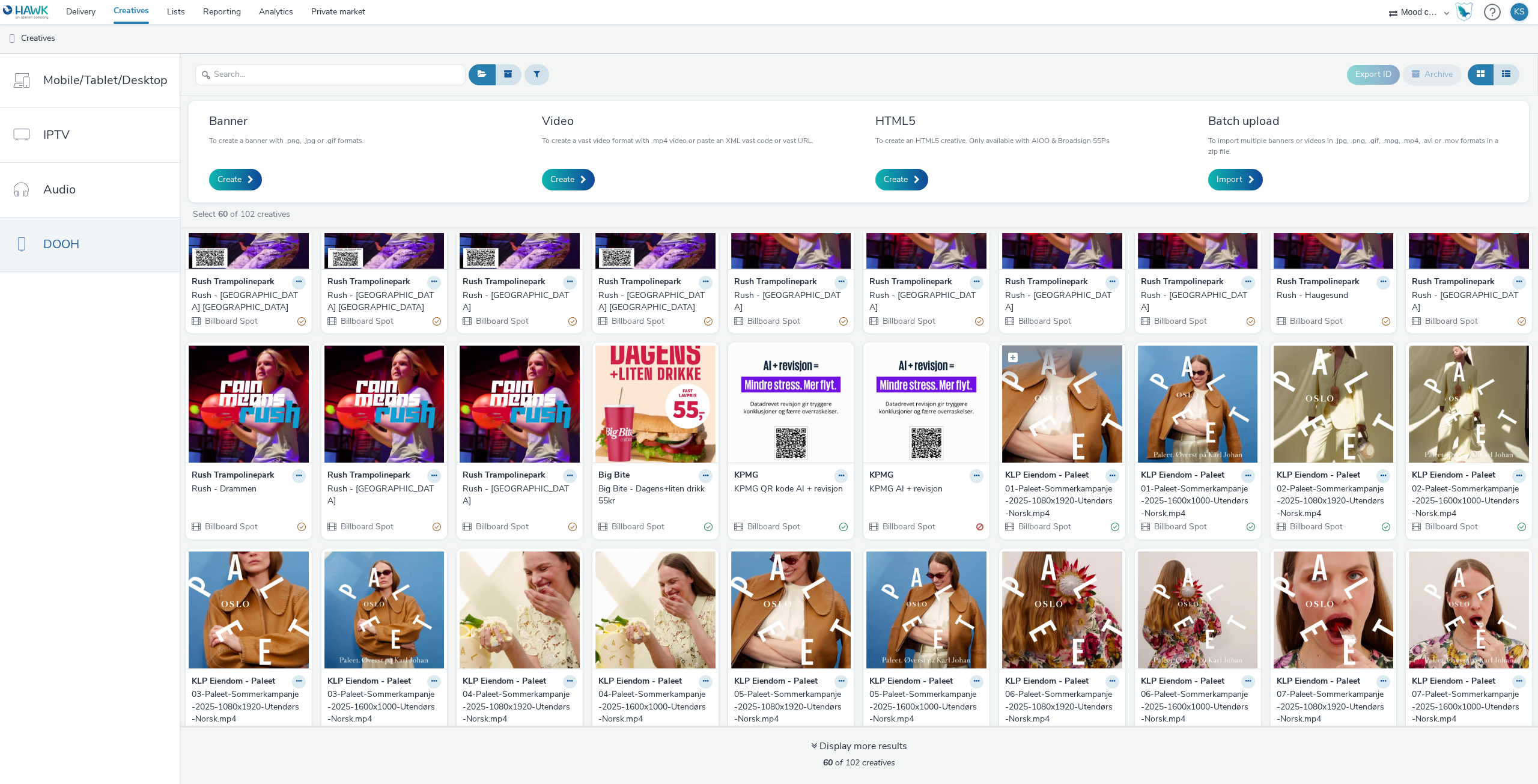
click at [1065, 373] on img at bounding box center [1062, 404] width 120 height 117
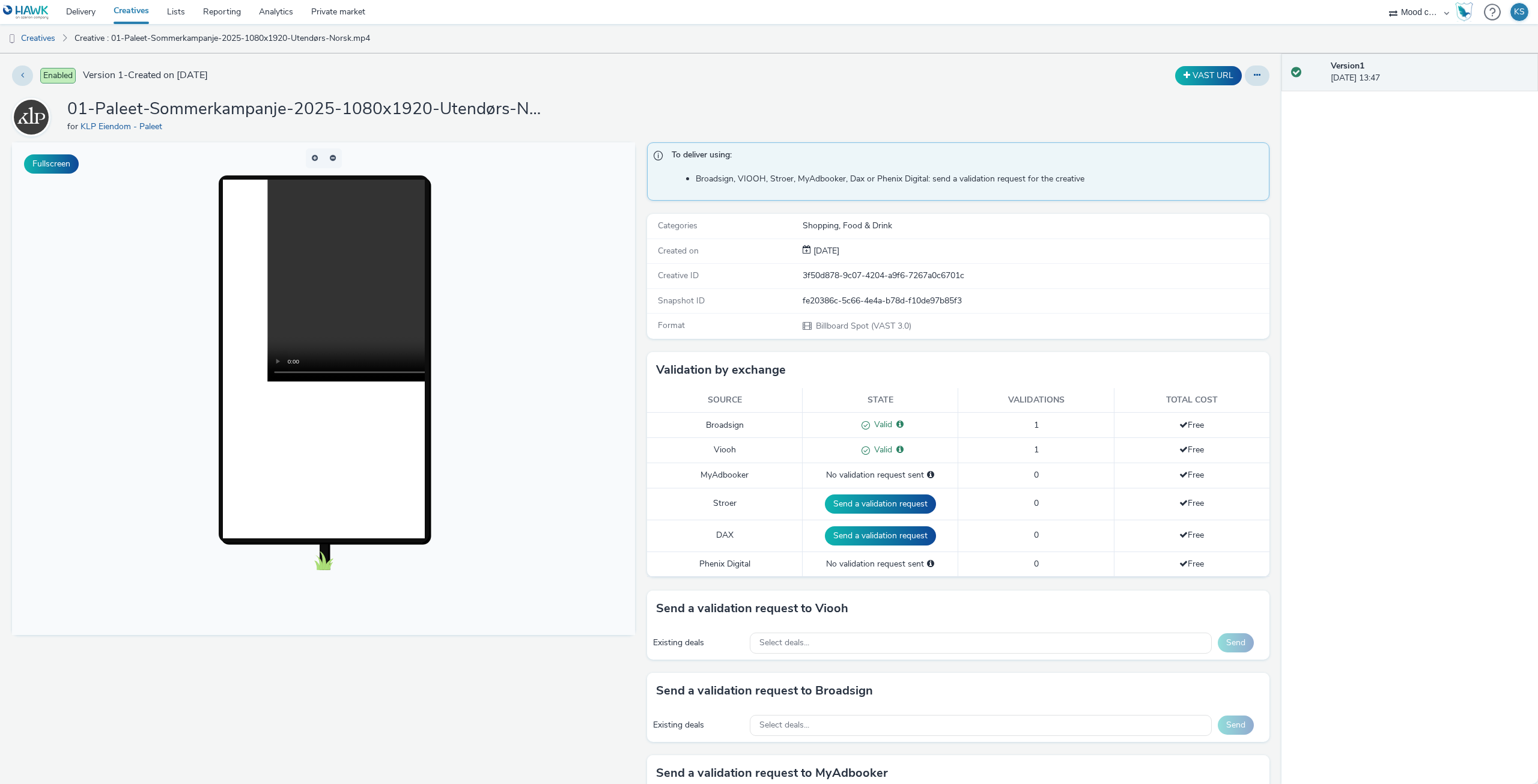
click at [598, 236] on body at bounding box center [323, 388] width 623 height 492
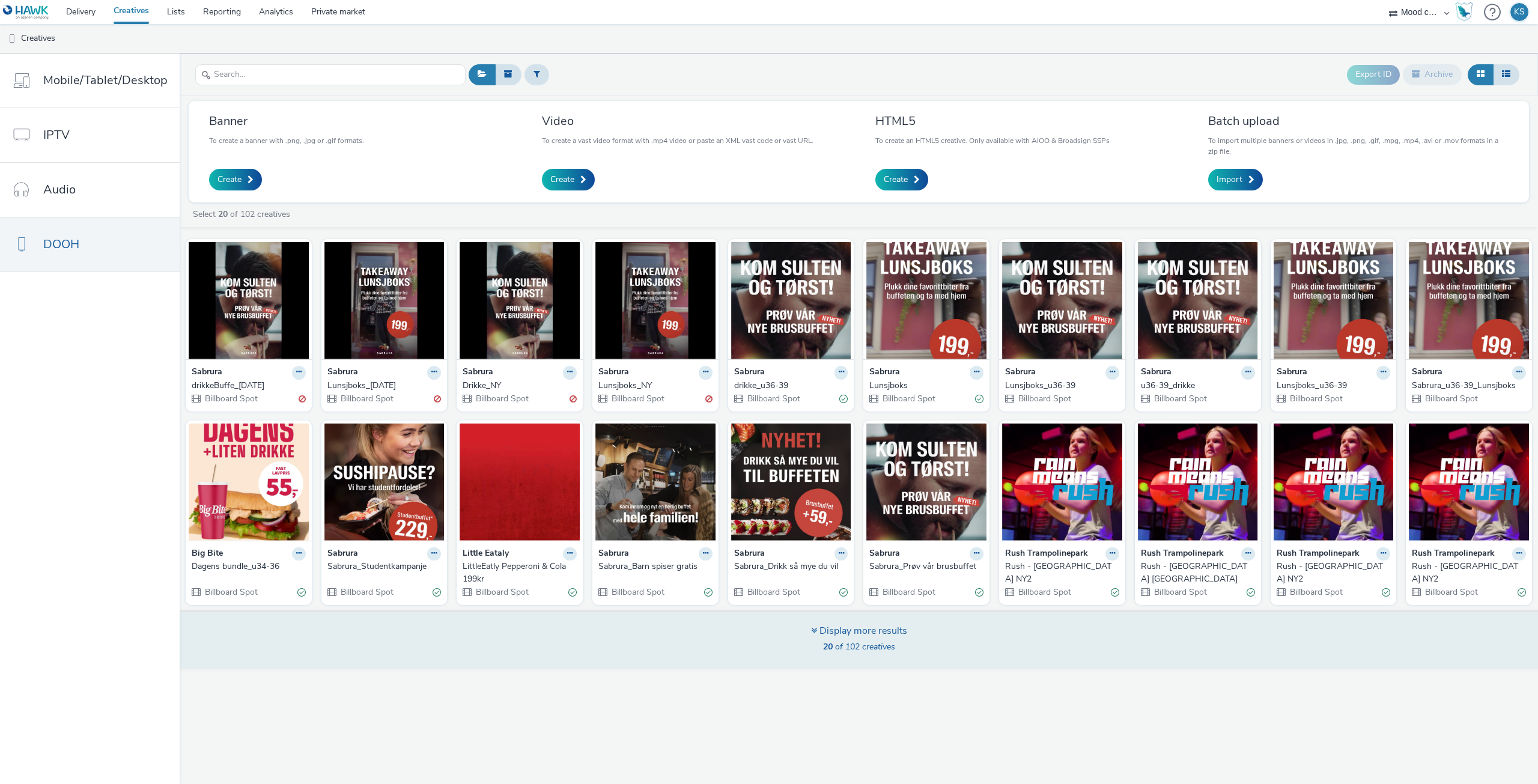
click at [865, 634] on div "Display more results" at bounding box center [859, 630] width 96 height 13
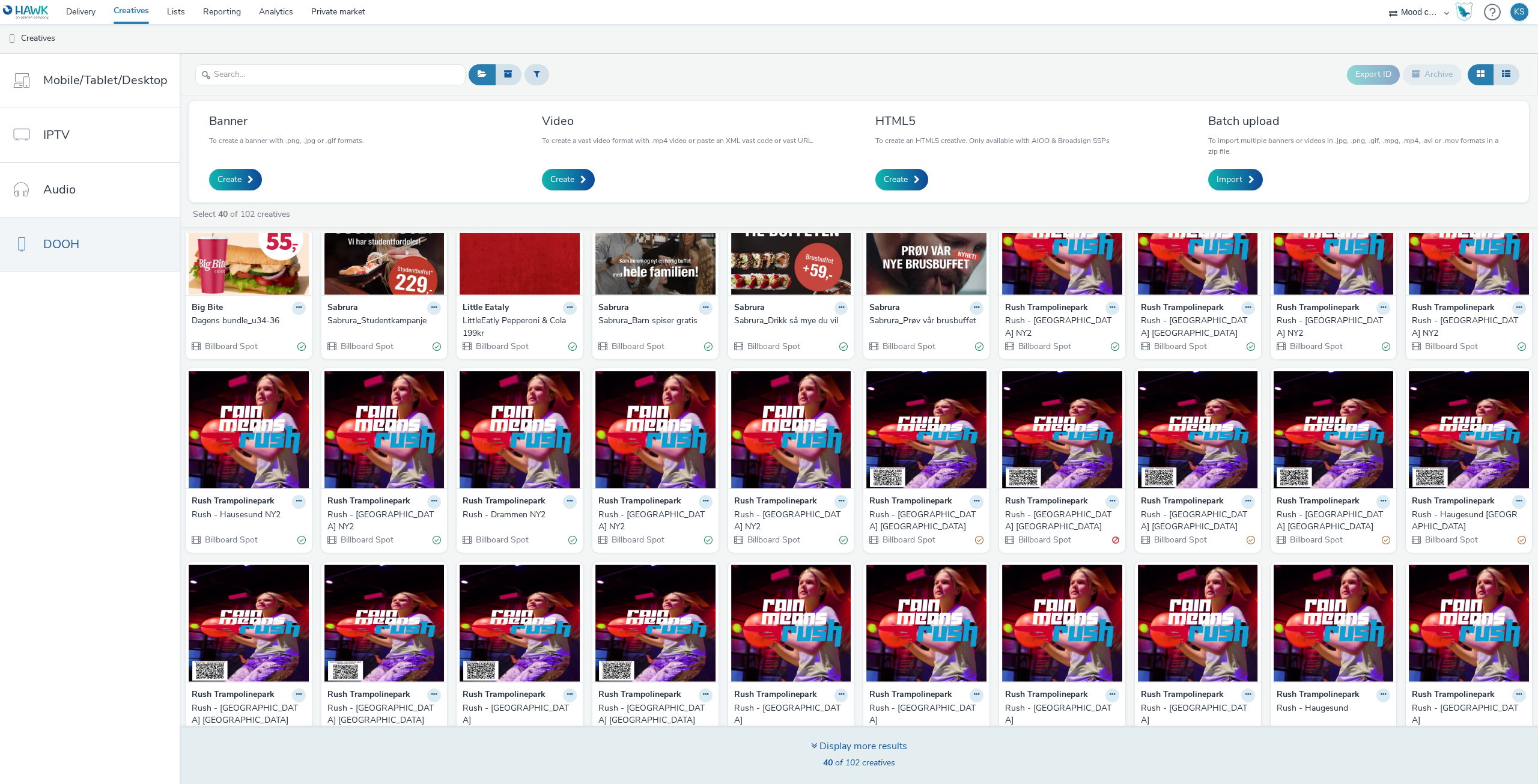
scroll to position [247, 0]
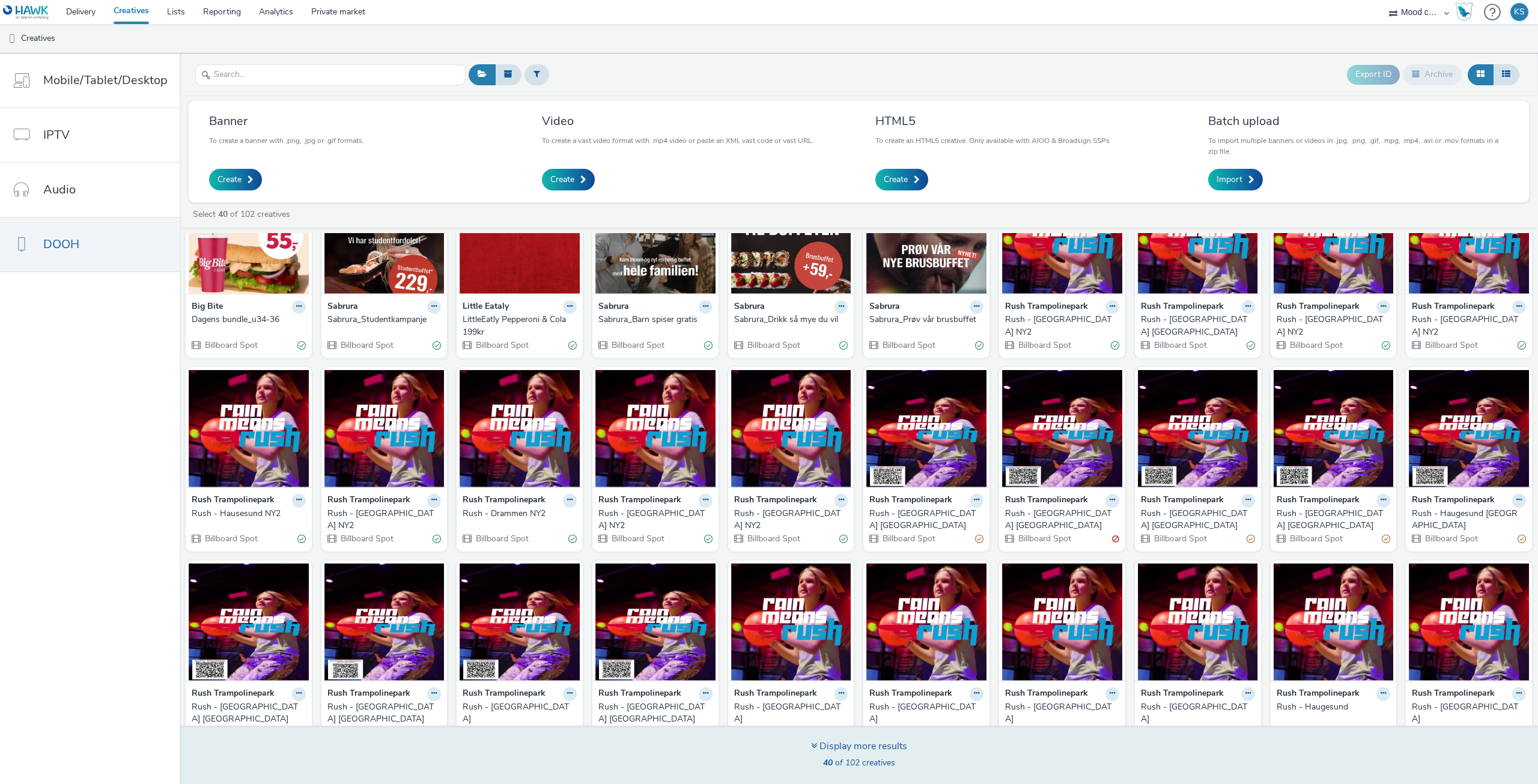
click at [867, 747] on div "Display more results" at bounding box center [859, 746] width 96 height 13
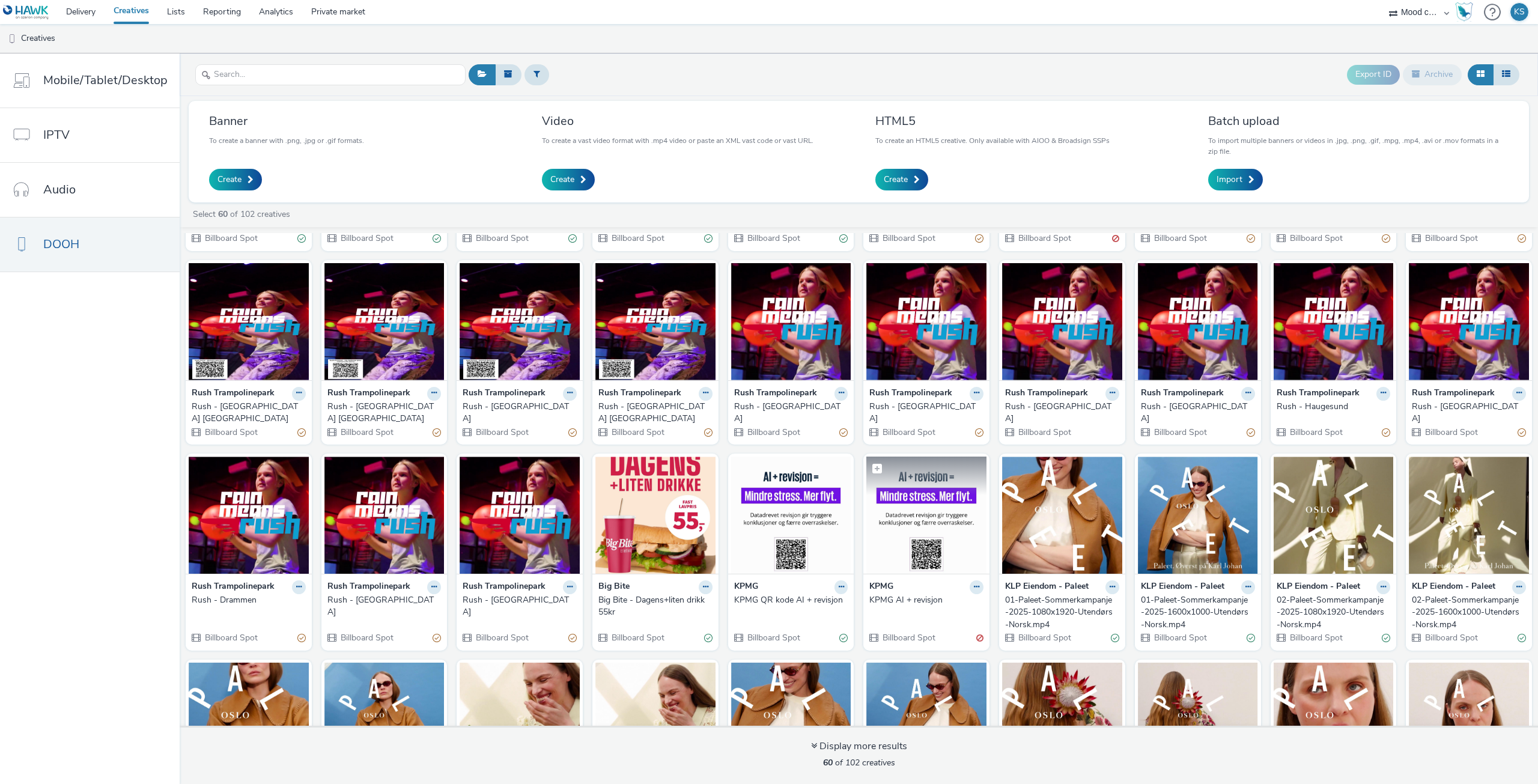
scroll to position [659, 0]
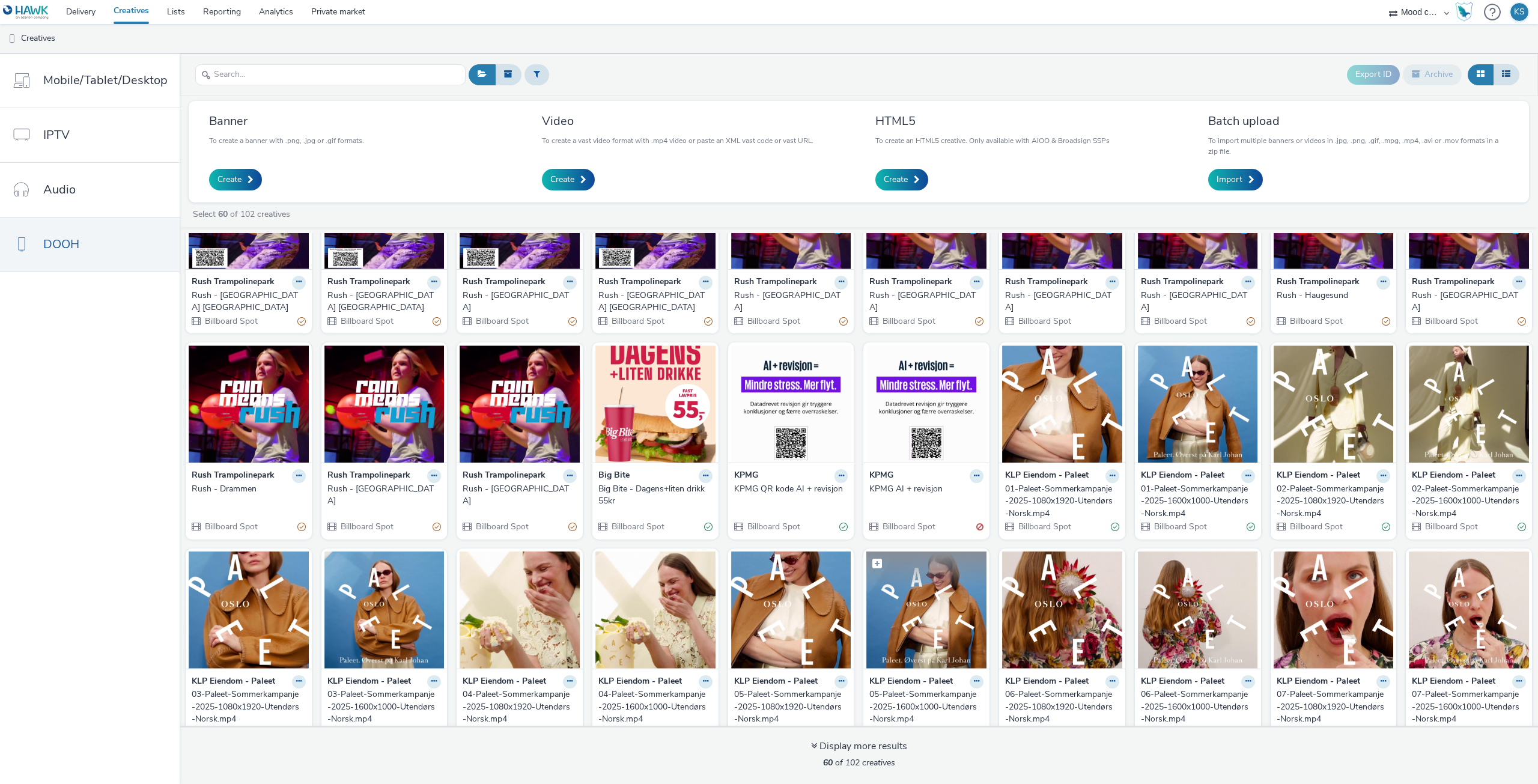
click at [939, 563] on figcaption at bounding box center [927, 570] width 120 height 38
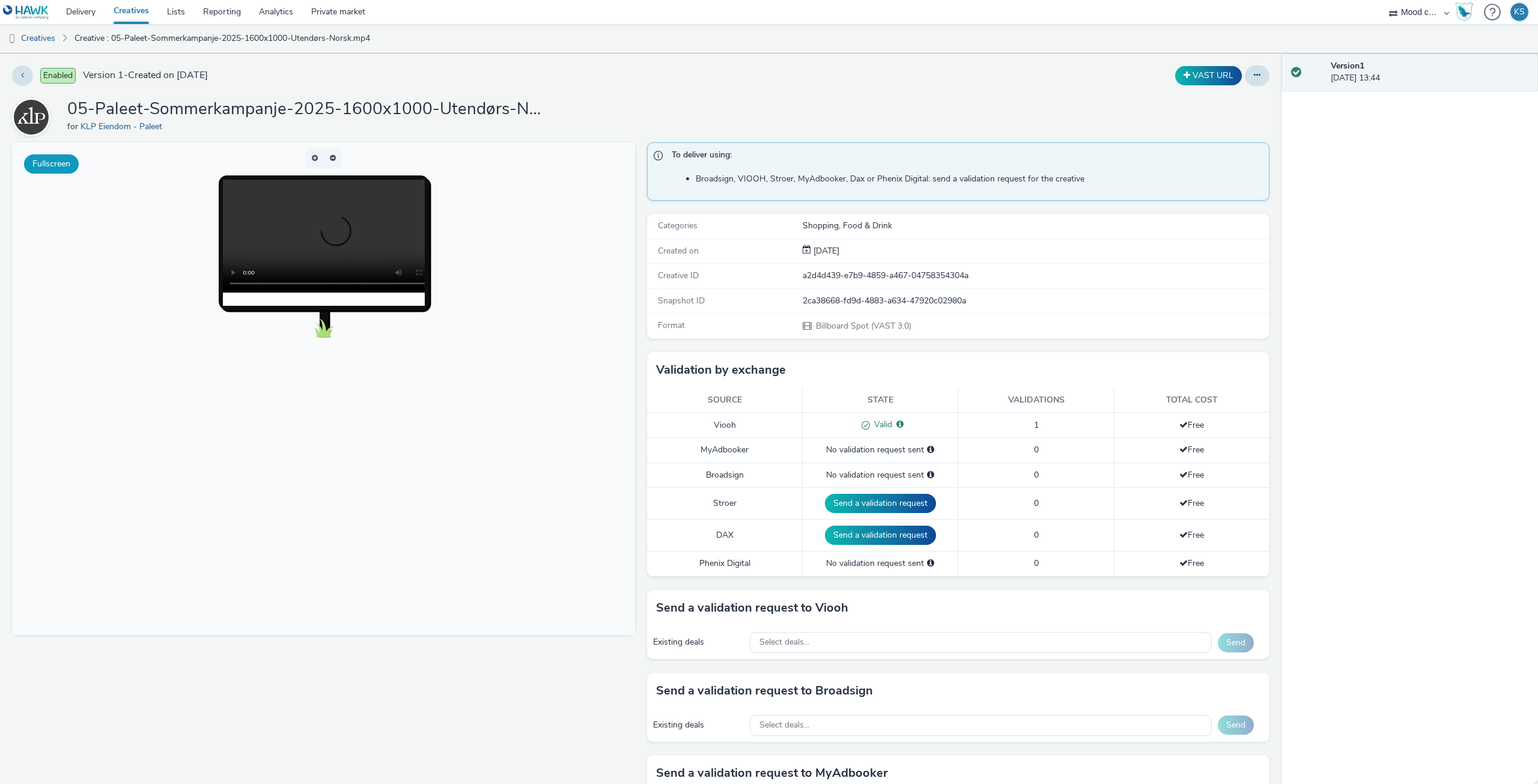
click at [56, 162] on button "Fullscreen" at bounding box center [51, 163] width 55 height 19
